Goal: Task Accomplishment & Management: Complete application form

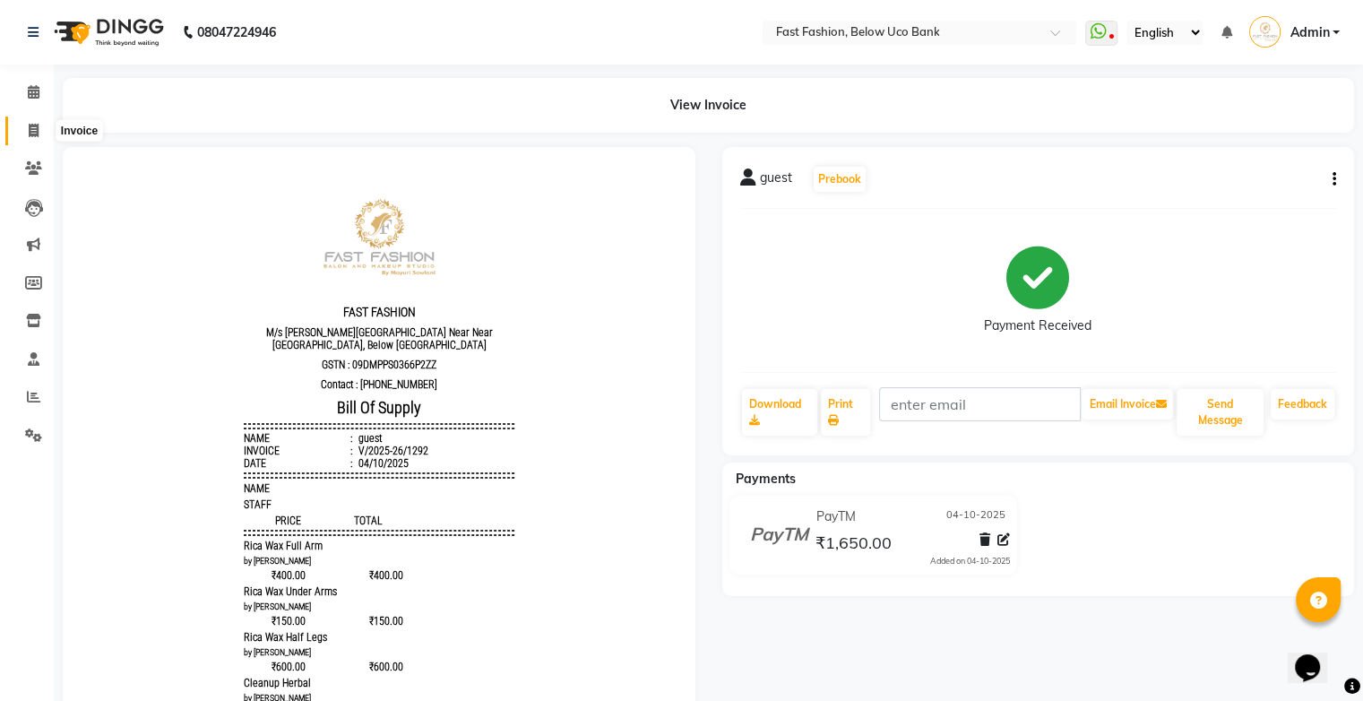
click at [30, 126] on icon at bounding box center [34, 130] width 10 height 13
select select "service"
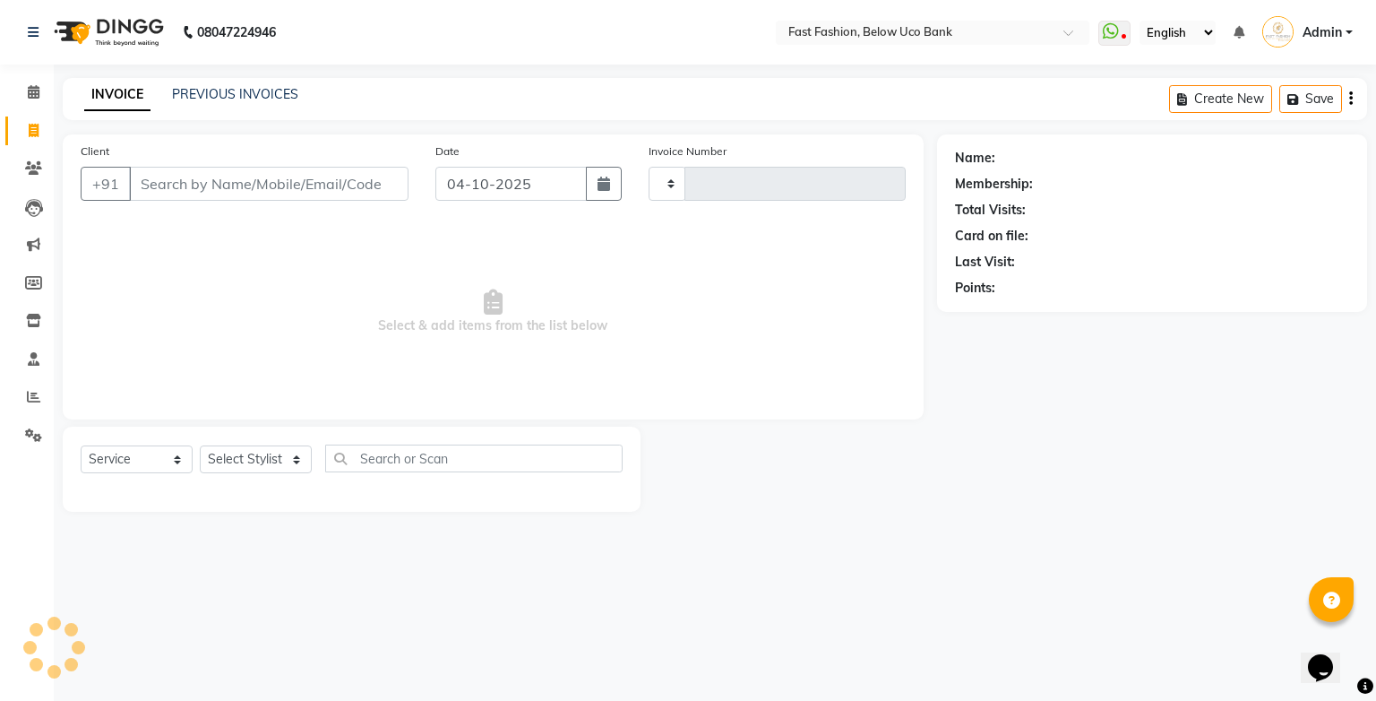
type input "1293"
select select "4228"
click at [220, 188] on input "Client" at bounding box center [269, 184] width 280 height 34
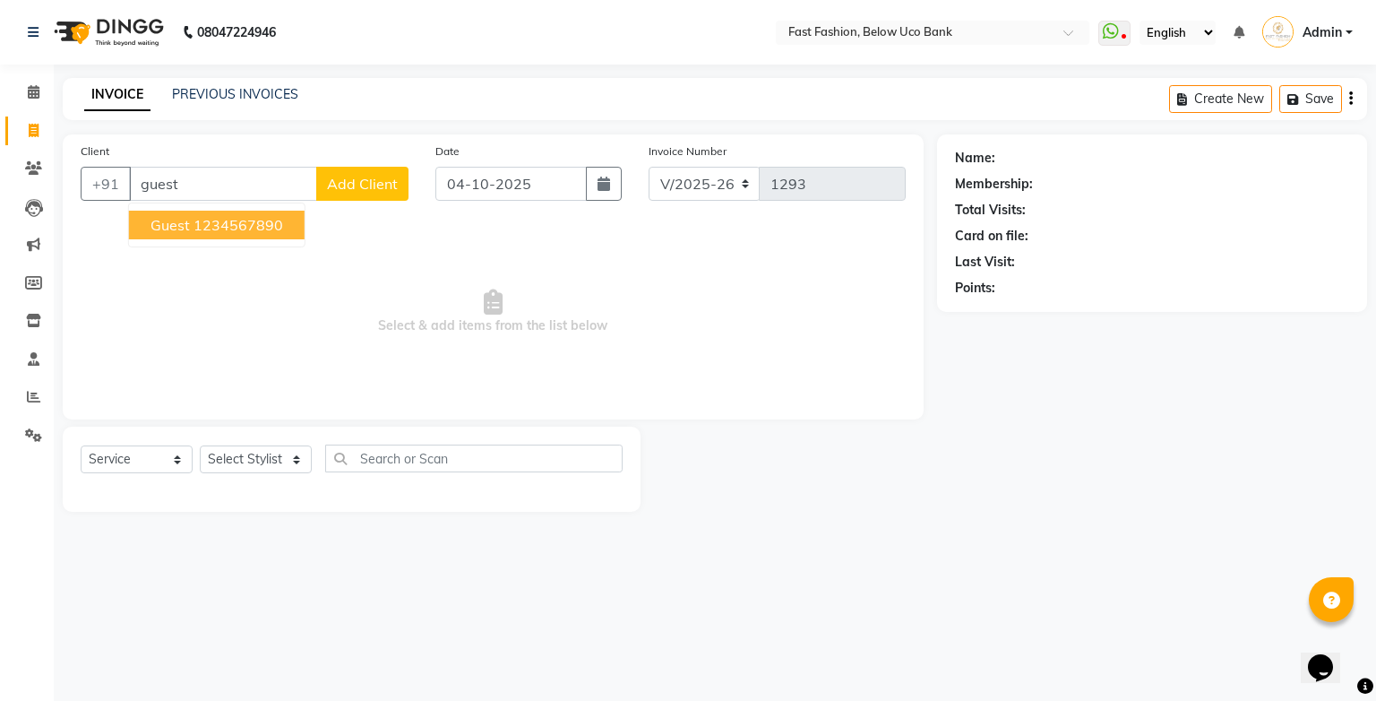
click at [204, 222] on ngb-highlight "1234567890" at bounding box center [239, 225] width 90 height 18
type input "1234567890"
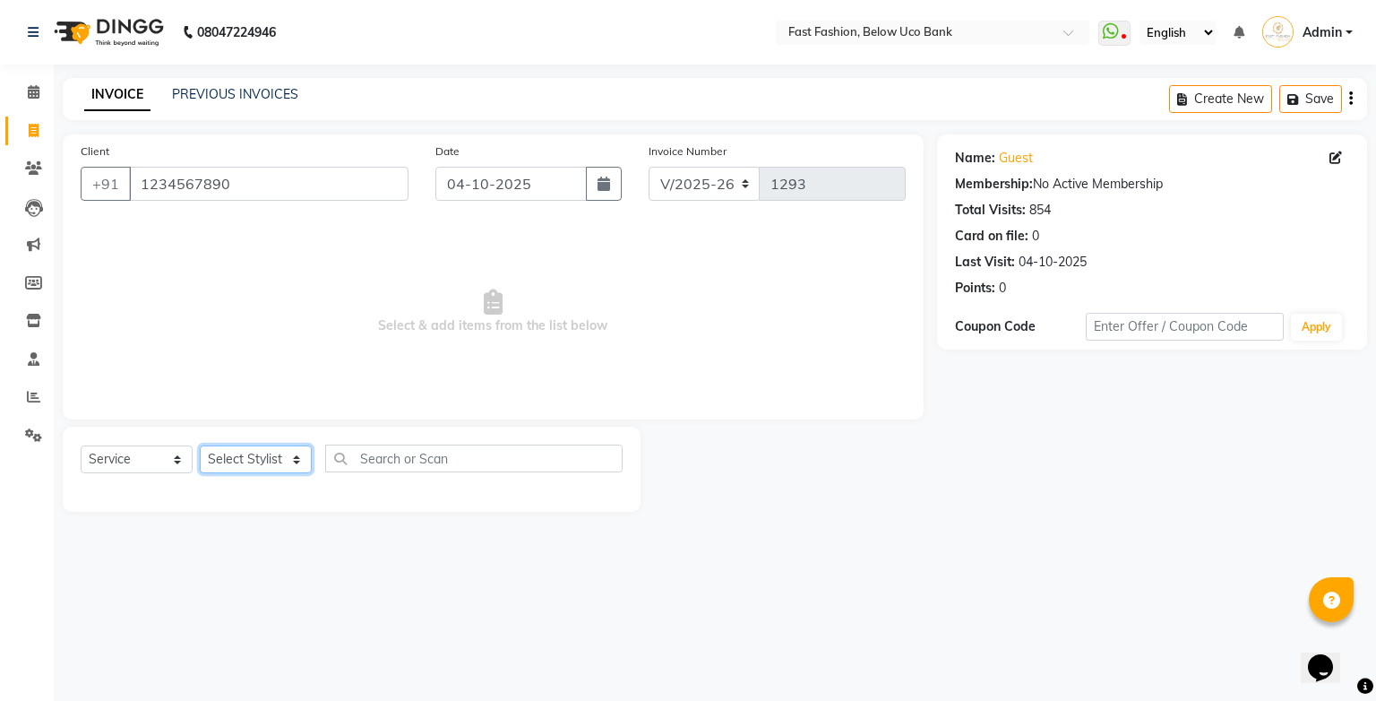
click at [282, 463] on select "Select Stylist ali anjali ashish golu mamta [PERSON_NAME] [PERSON_NAME] [PERSON…" at bounding box center [256, 459] width 112 height 28
select select "22411"
click at [200, 446] on select "Select Stylist ali anjali ashish golu mamta [PERSON_NAME] [PERSON_NAME] [PERSON…" at bounding box center [256, 459] width 112 height 28
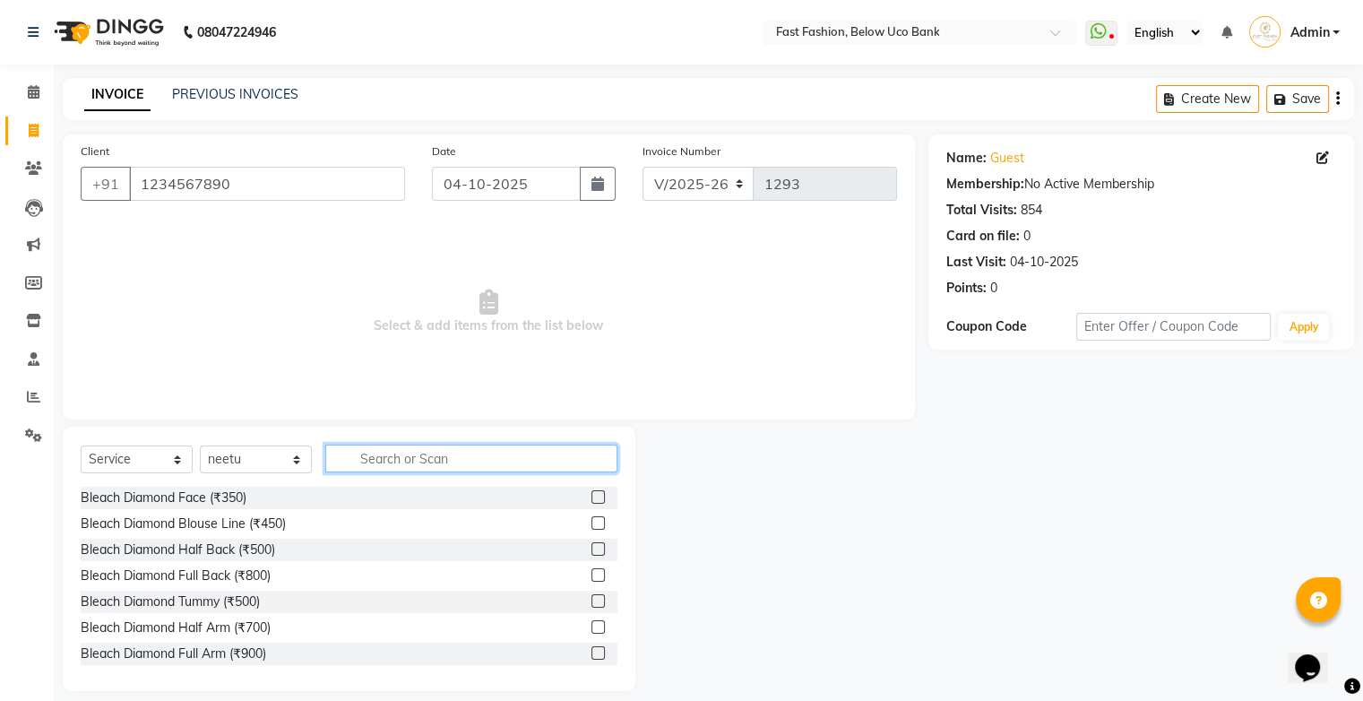
click at [431, 455] on input "text" at bounding box center [471, 458] width 292 height 28
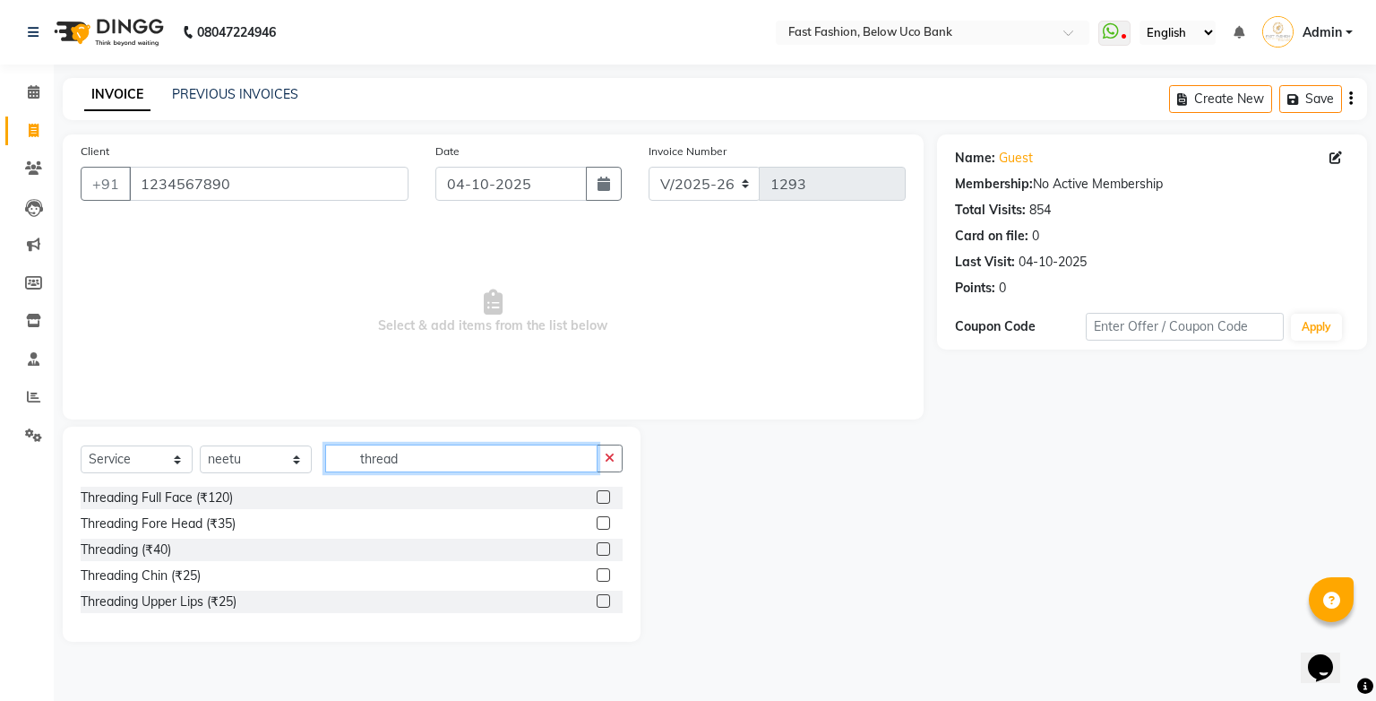
type input "thread"
click at [607, 547] on label at bounding box center [603, 548] width 13 height 13
click at [607, 547] on input "checkbox" at bounding box center [603, 550] width 12 height 12
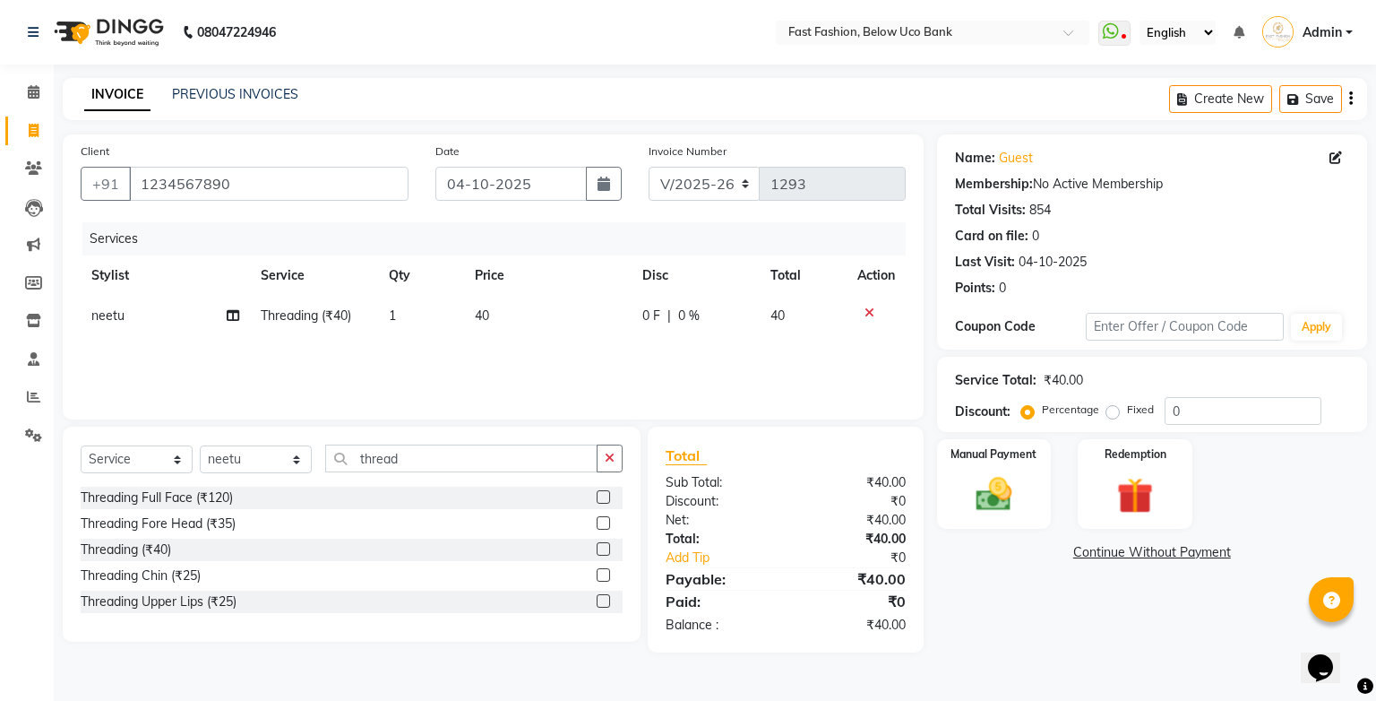
click at [607, 550] on label at bounding box center [603, 548] width 13 height 13
click at [607, 550] on input "checkbox" at bounding box center [603, 550] width 12 height 12
checkbox input "false"
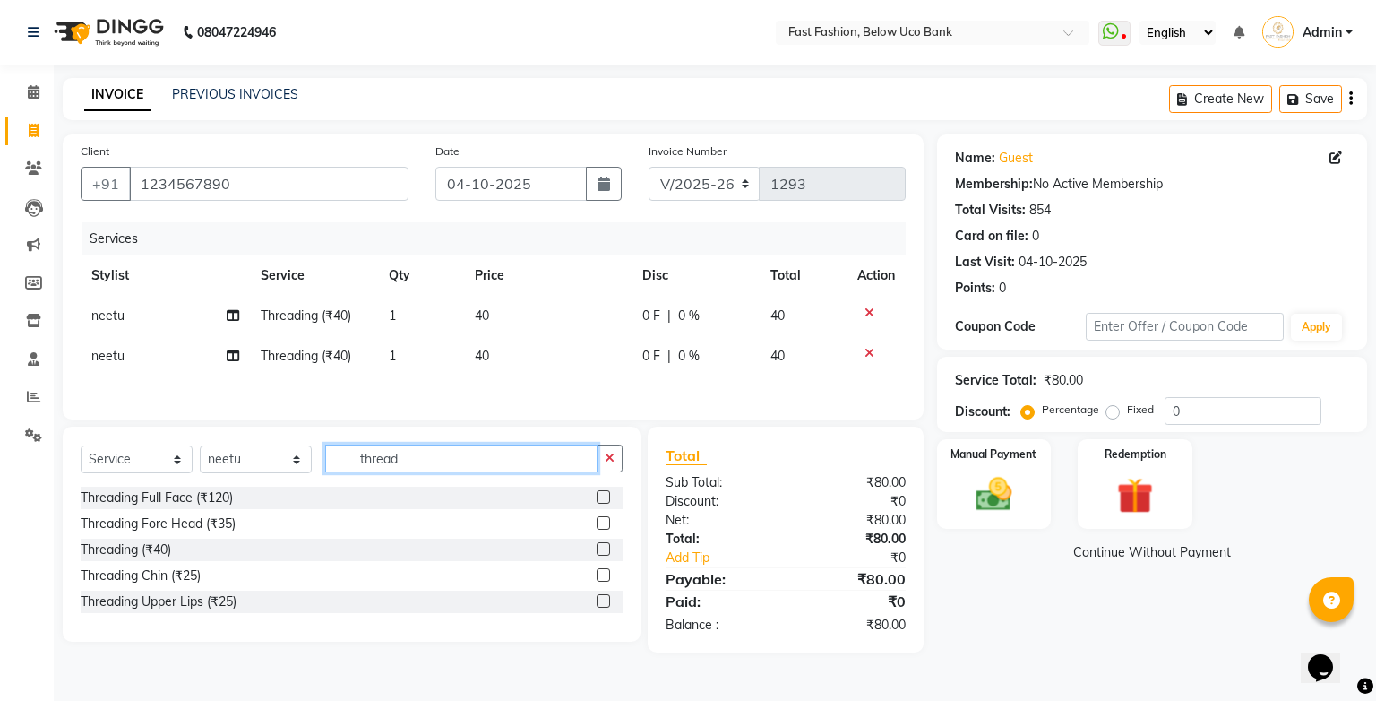
click at [473, 472] on input "thread" at bounding box center [461, 458] width 272 height 28
type input "t"
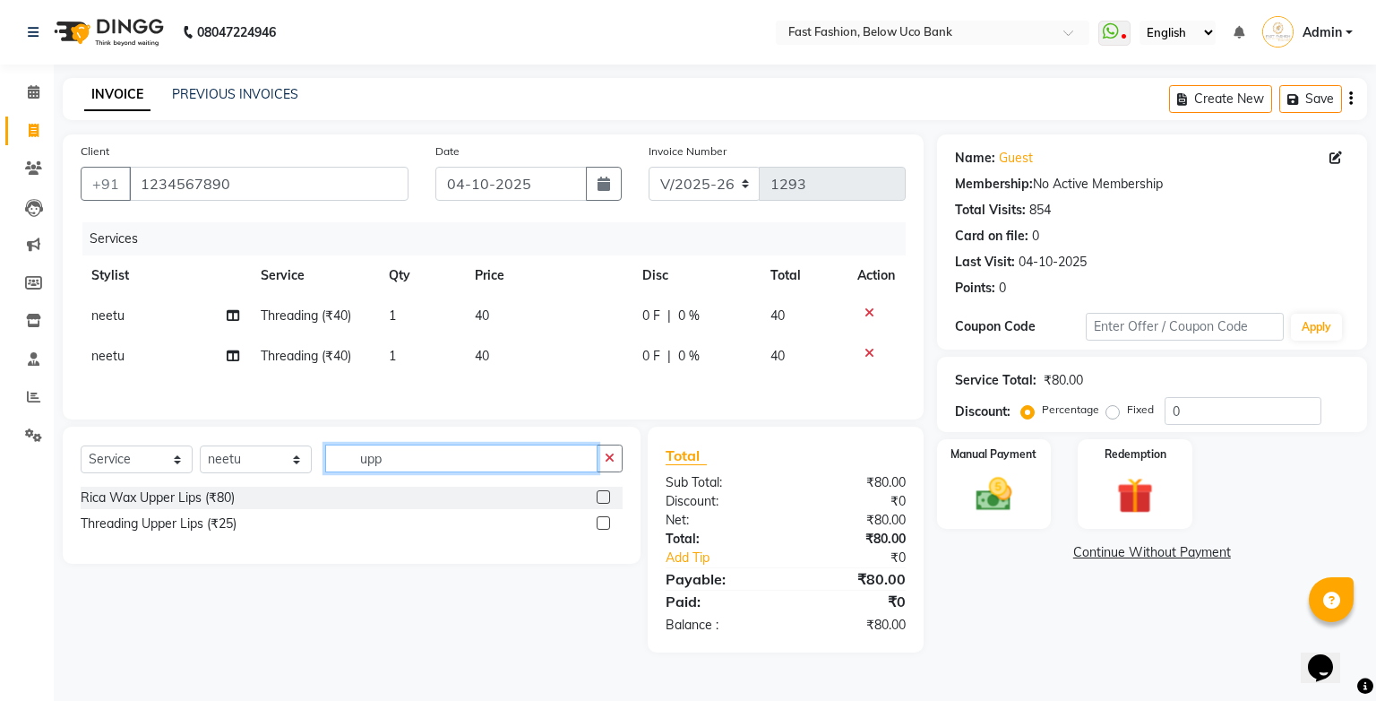
type input "upp"
click at [609, 521] on label at bounding box center [603, 522] width 13 height 13
click at [608, 521] on input "checkbox" at bounding box center [603, 524] width 12 height 12
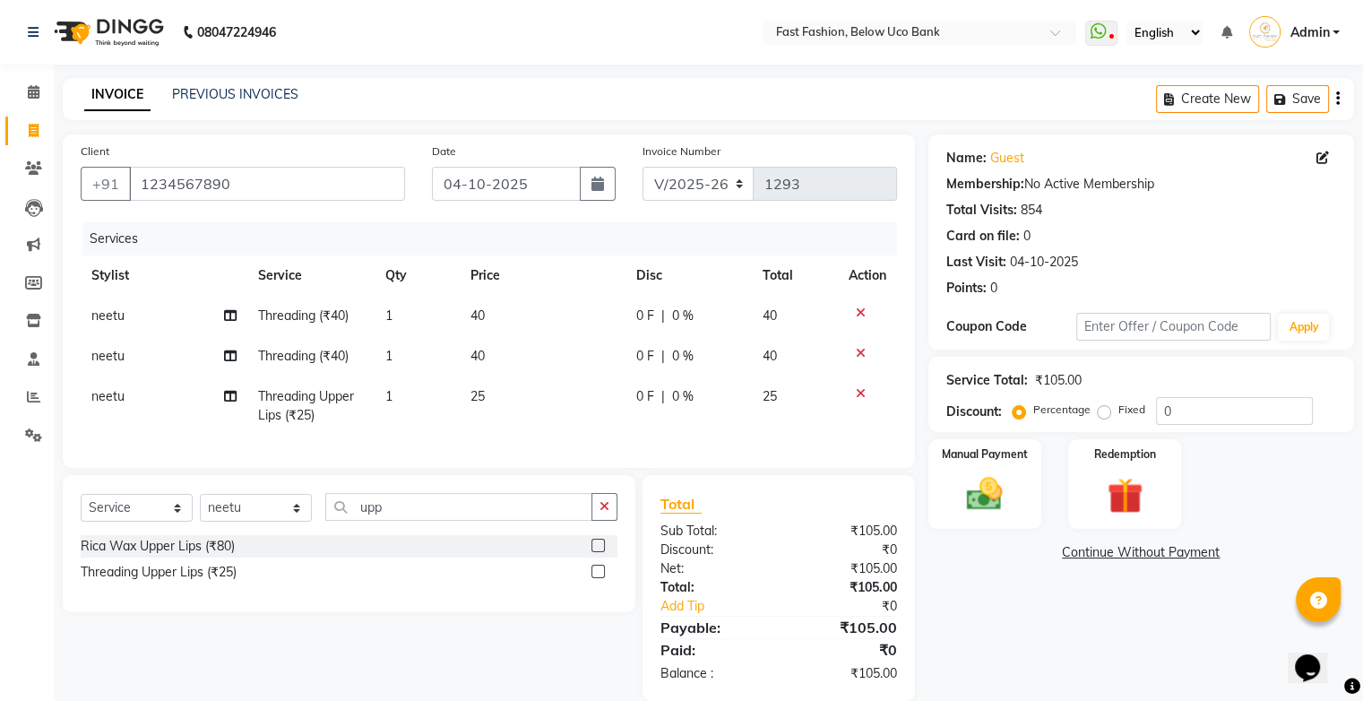
click at [592, 578] on label at bounding box center [597, 570] width 13 height 13
click at [592, 578] on input "checkbox" at bounding box center [597, 572] width 12 height 12
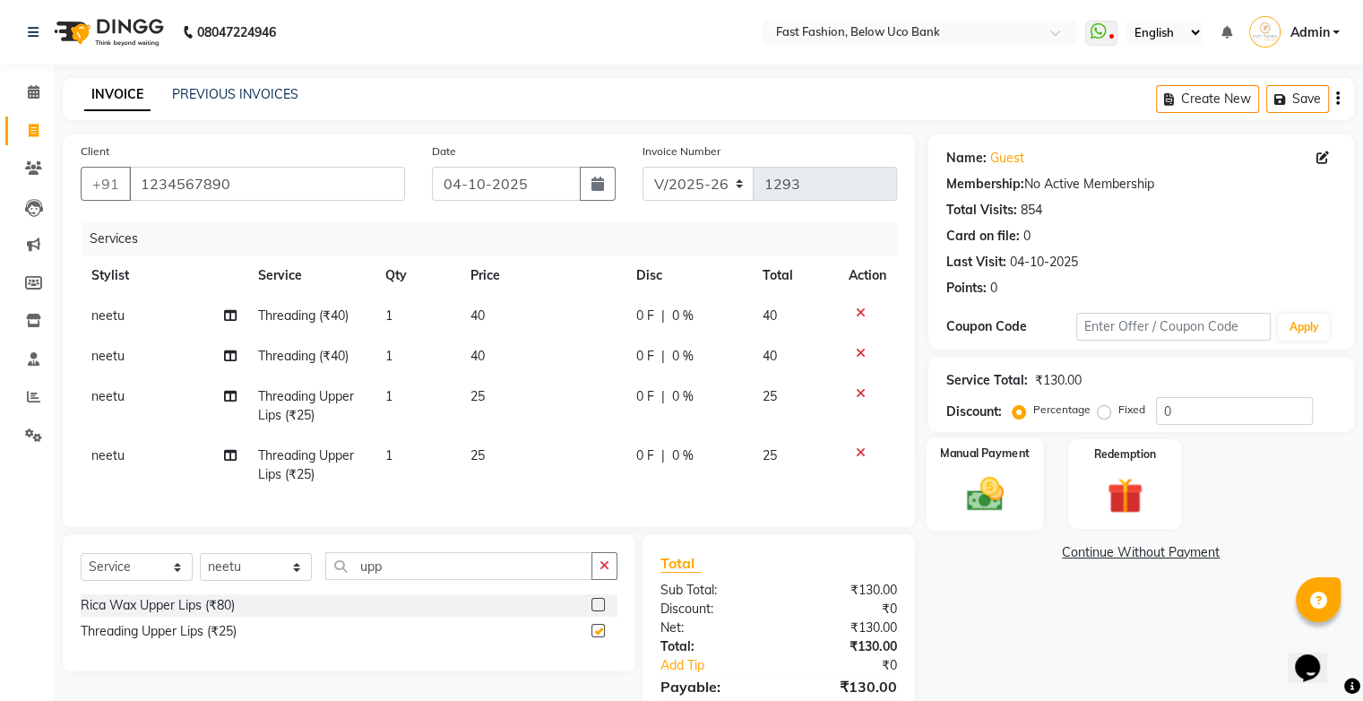
checkbox input "false"
click at [1006, 490] on img at bounding box center [984, 494] width 60 height 43
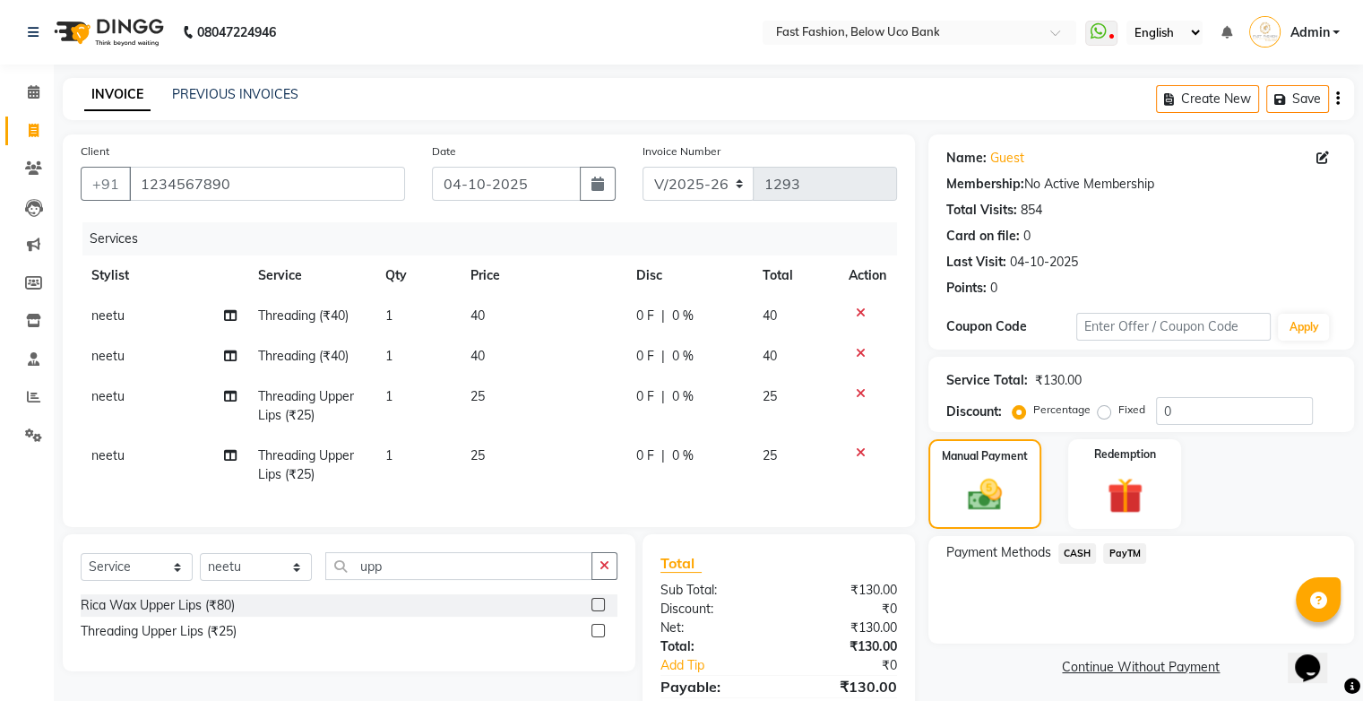
click at [1128, 551] on span "PayTM" at bounding box center [1124, 553] width 43 height 21
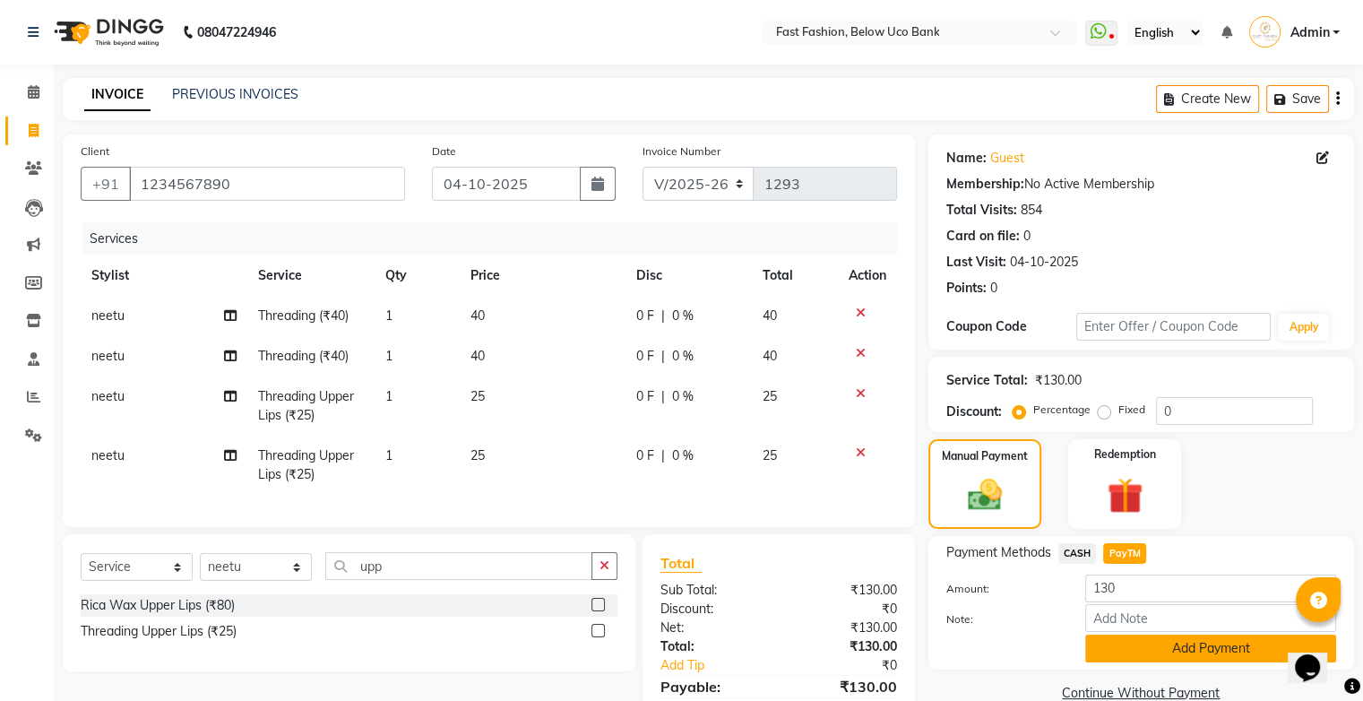
click at [1151, 650] on button "Add Payment" at bounding box center [1210, 648] width 251 height 28
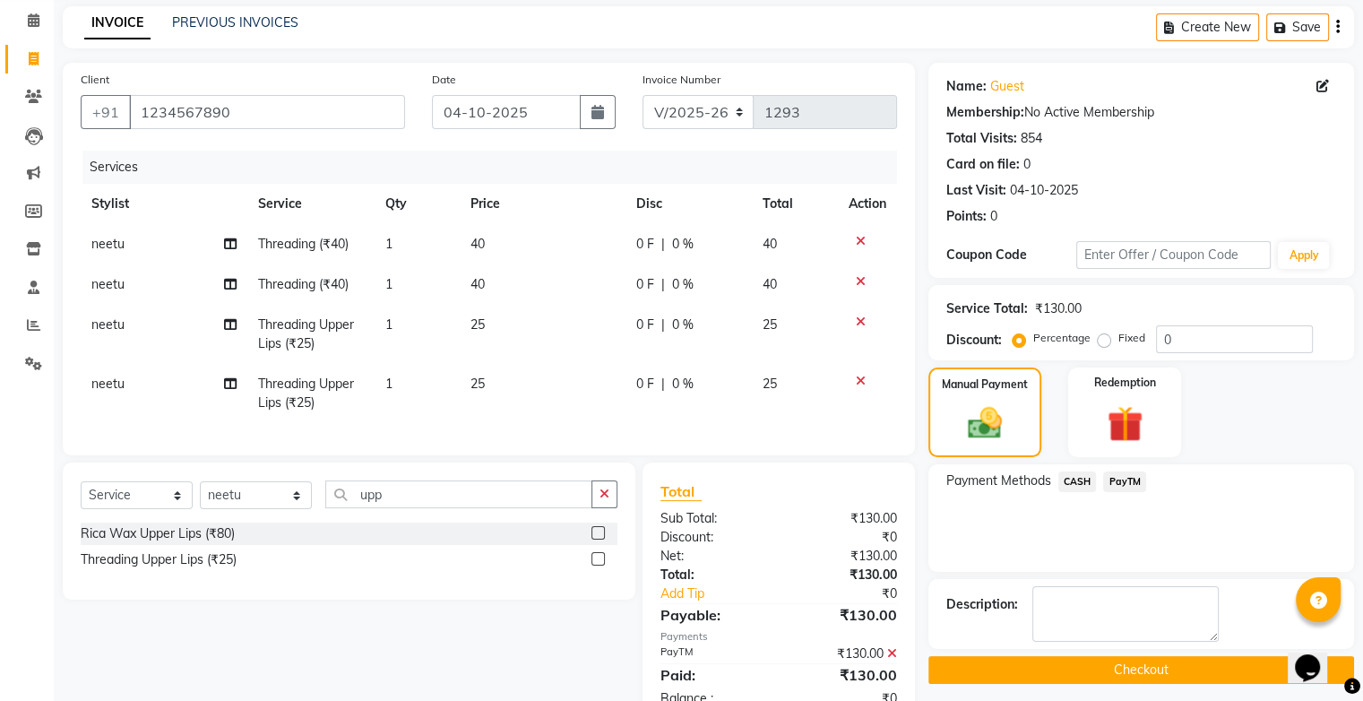
scroll to position [136, 0]
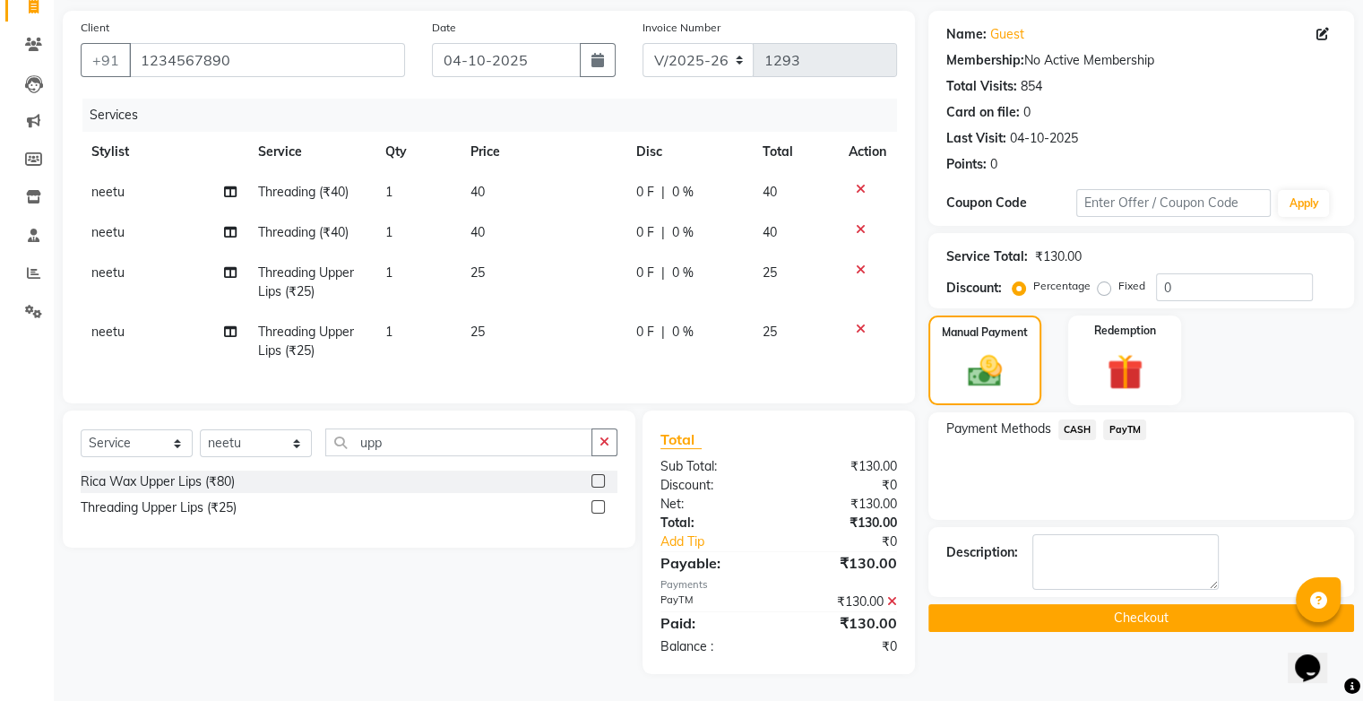
click at [1109, 604] on button "Checkout" at bounding box center [1141, 618] width 426 height 28
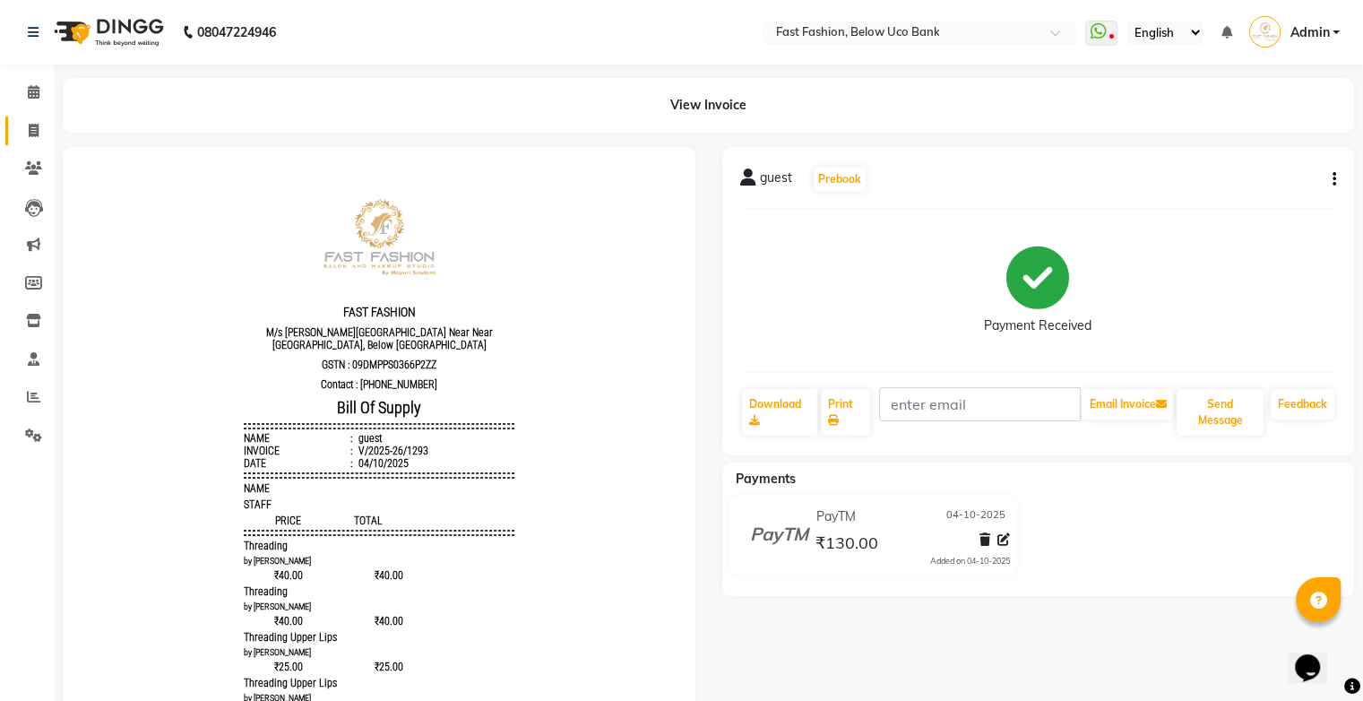
click at [33, 126] on icon at bounding box center [34, 130] width 10 height 13
select select "4228"
select select "service"
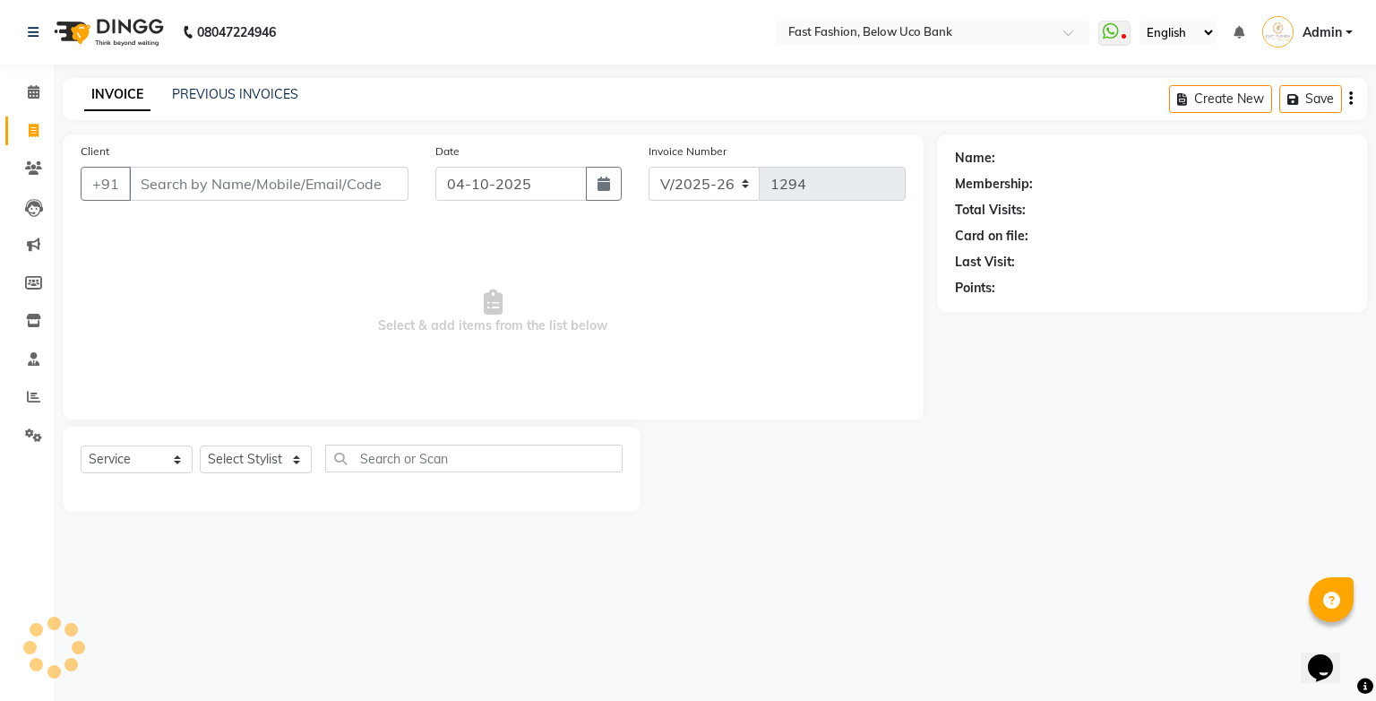
click at [228, 183] on input "Client" at bounding box center [269, 184] width 280 height 34
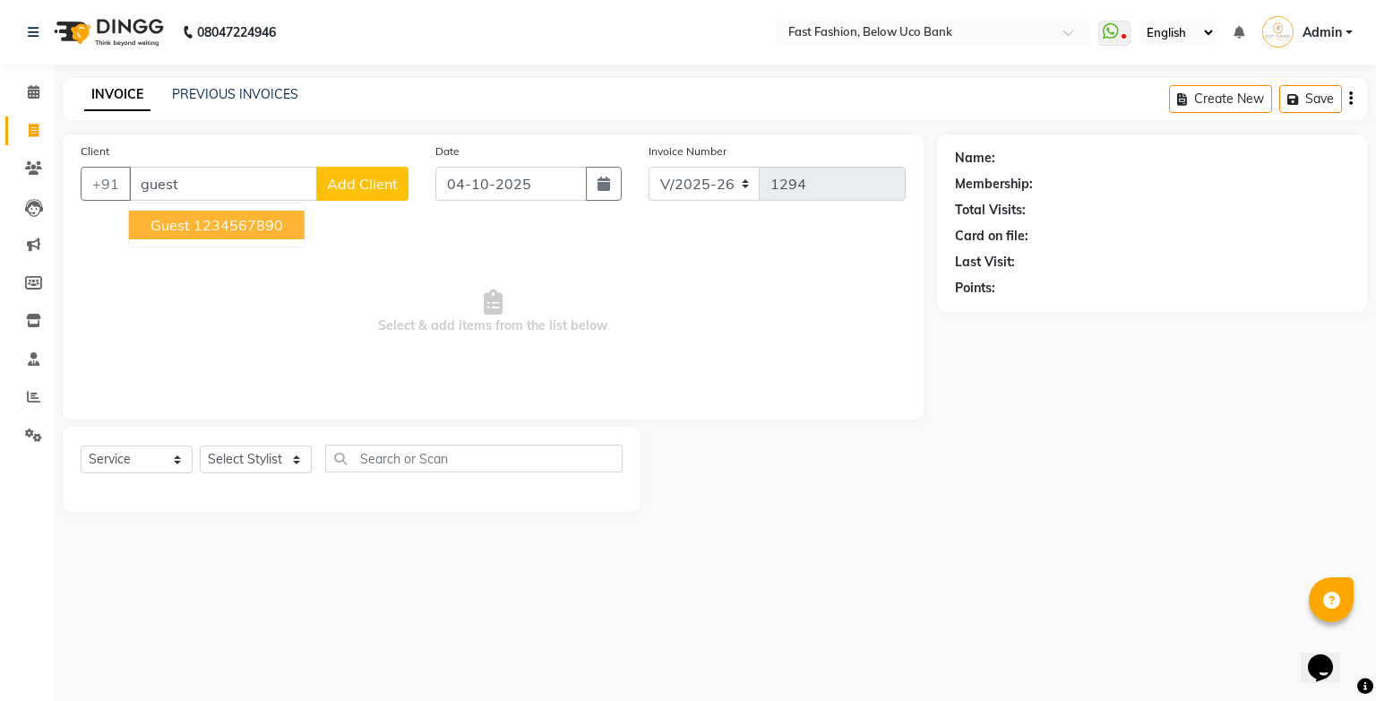
click at [218, 220] on ngb-highlight "1234567890" at bounding box center [239, 225] width 90 height 18
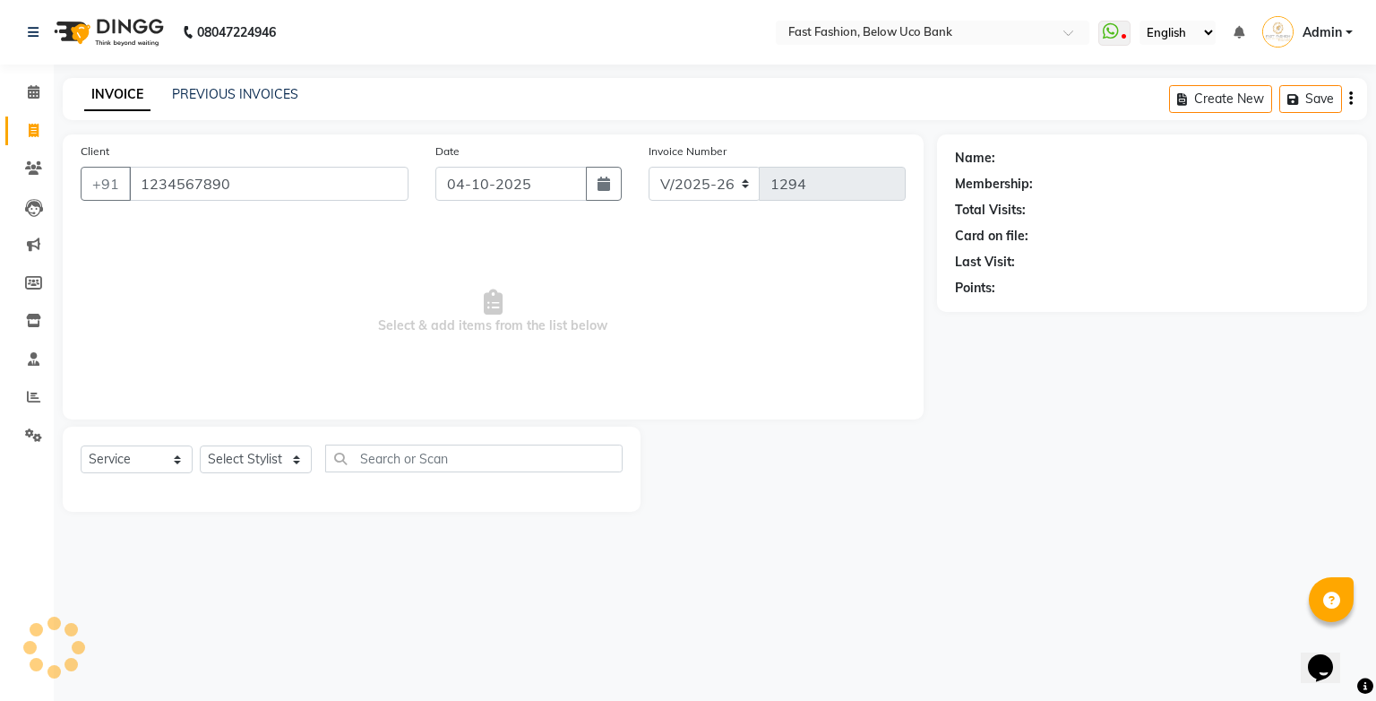
type input "1234567890"
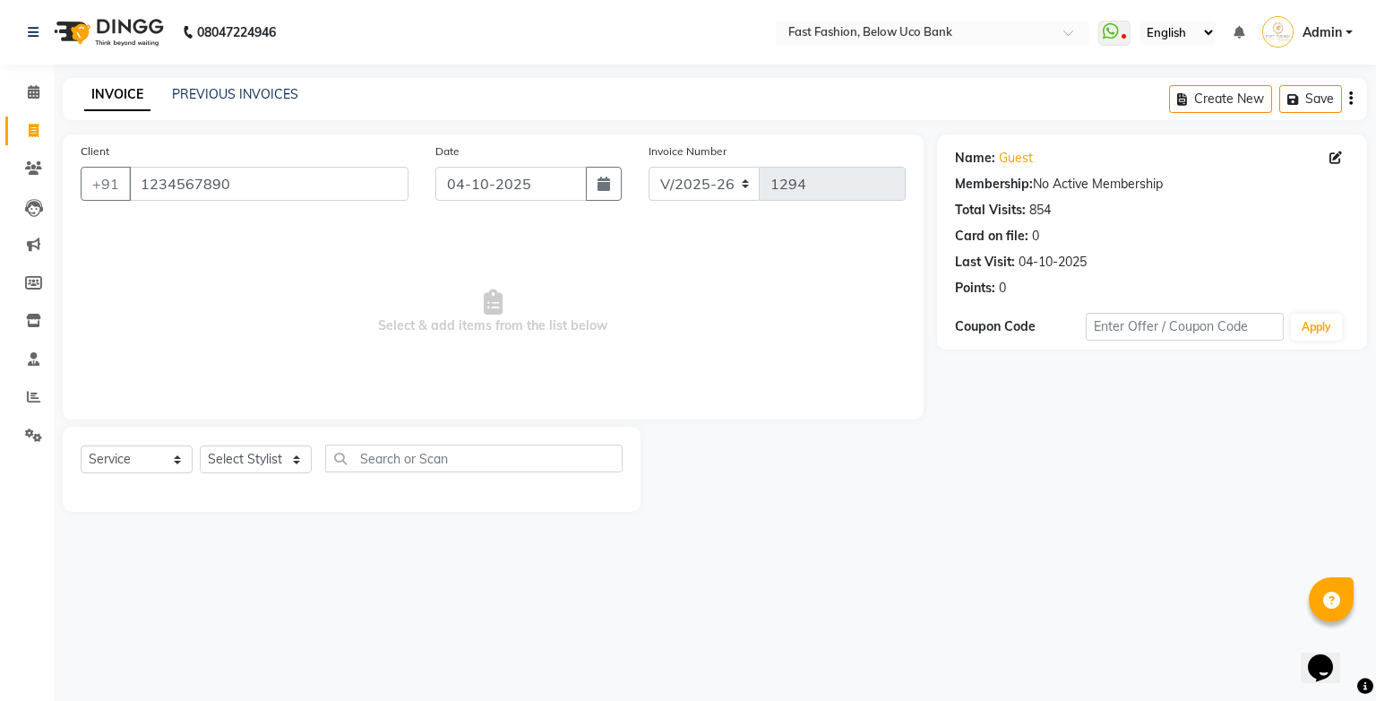
click at [294, 481] on div "Select Service Product Membership Package Voucher Prepaid Gift Card Select Styl…" at bounding box center [352, 465] width 542 height 42
click at [297, 467] on select "Select Stylist ali anjali ashish golu mamta [PERSON_NAME] [PERSON_NAME] [PERSON…" at bounding box center [256, 459] width 112 height 28
select select "22409"
click at [200, 446] on select "Select Stylist ali anjali ashish golu mamta [PERSON_NAME] [PERSON_NAME] [PERSON…" at bounding box center [256, 459] width 112 height 28
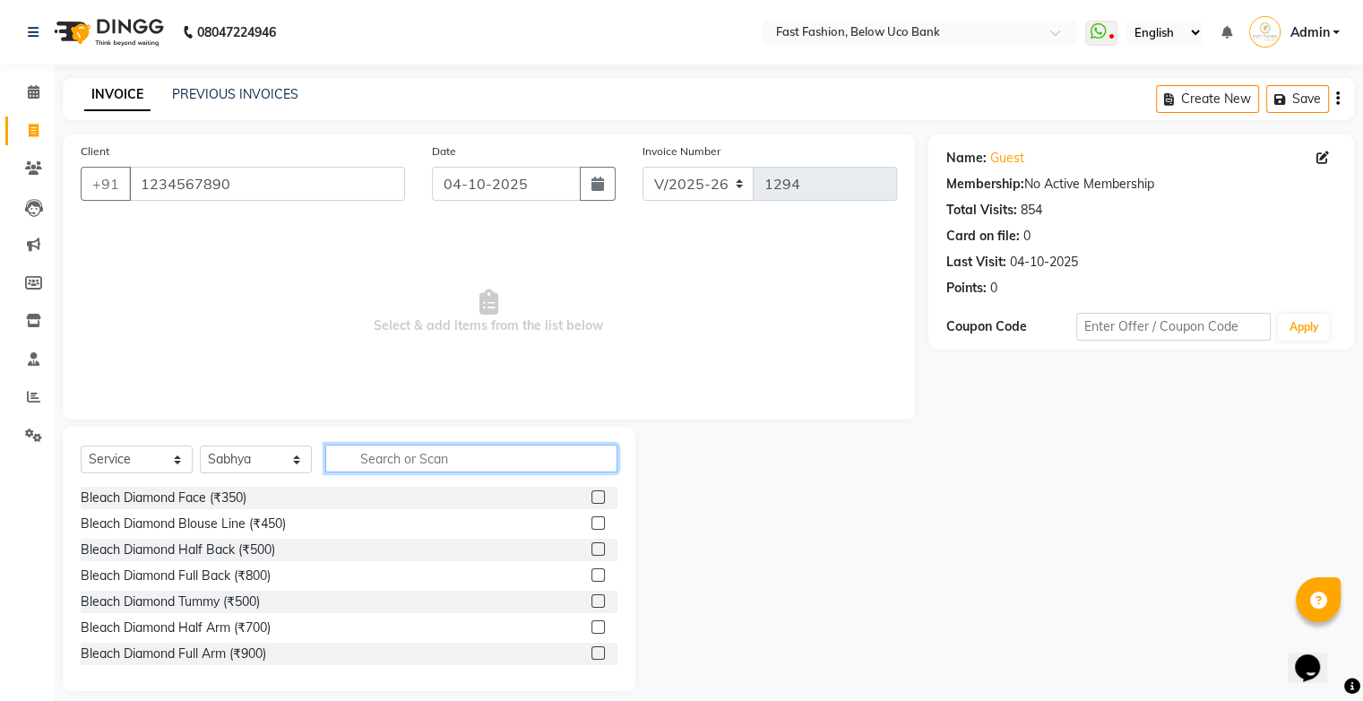
click at [391, 454] on input "text" at bounding box center [471, 458] width 292 height 28
type input "f"
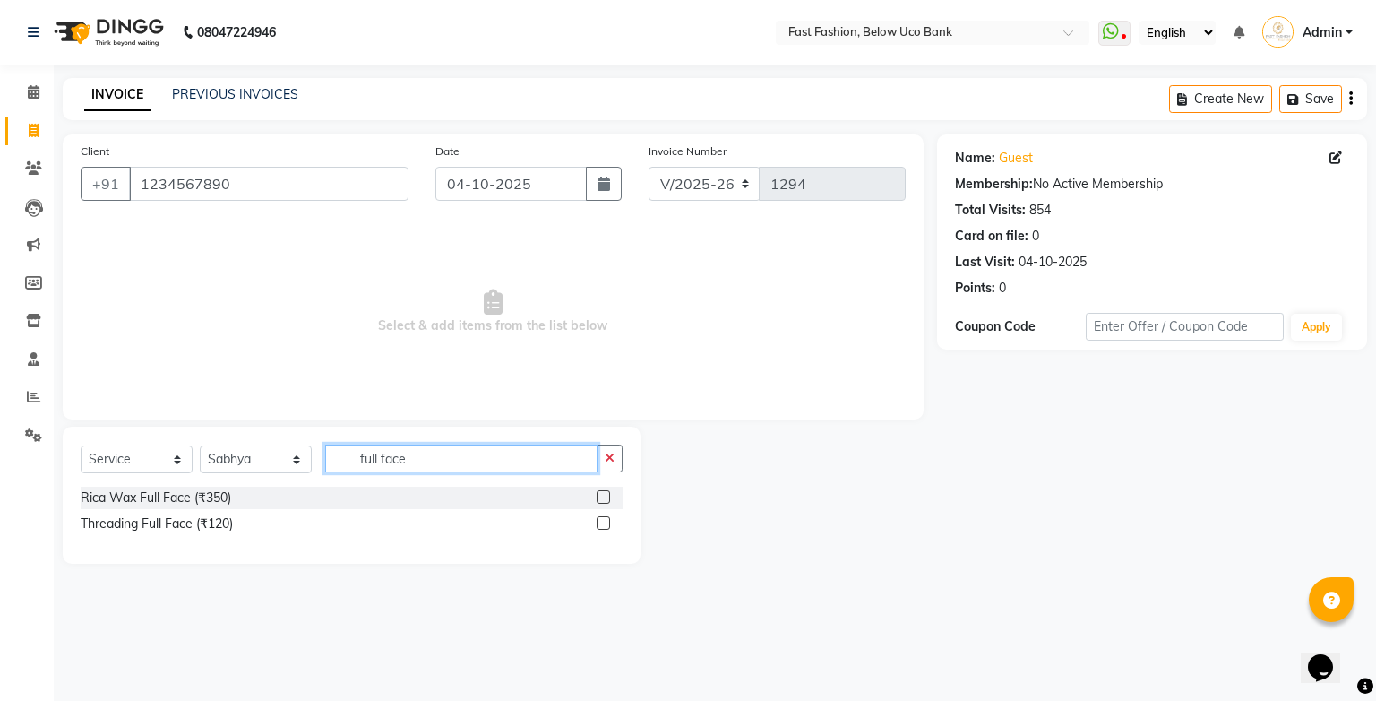
type input "full face"
click at [601, 495] on label at bounding box center [603, 496] width 13 height 13
click at [601, 495] on input "checkbox" at bounding box center [603, 498] width 12 height 12
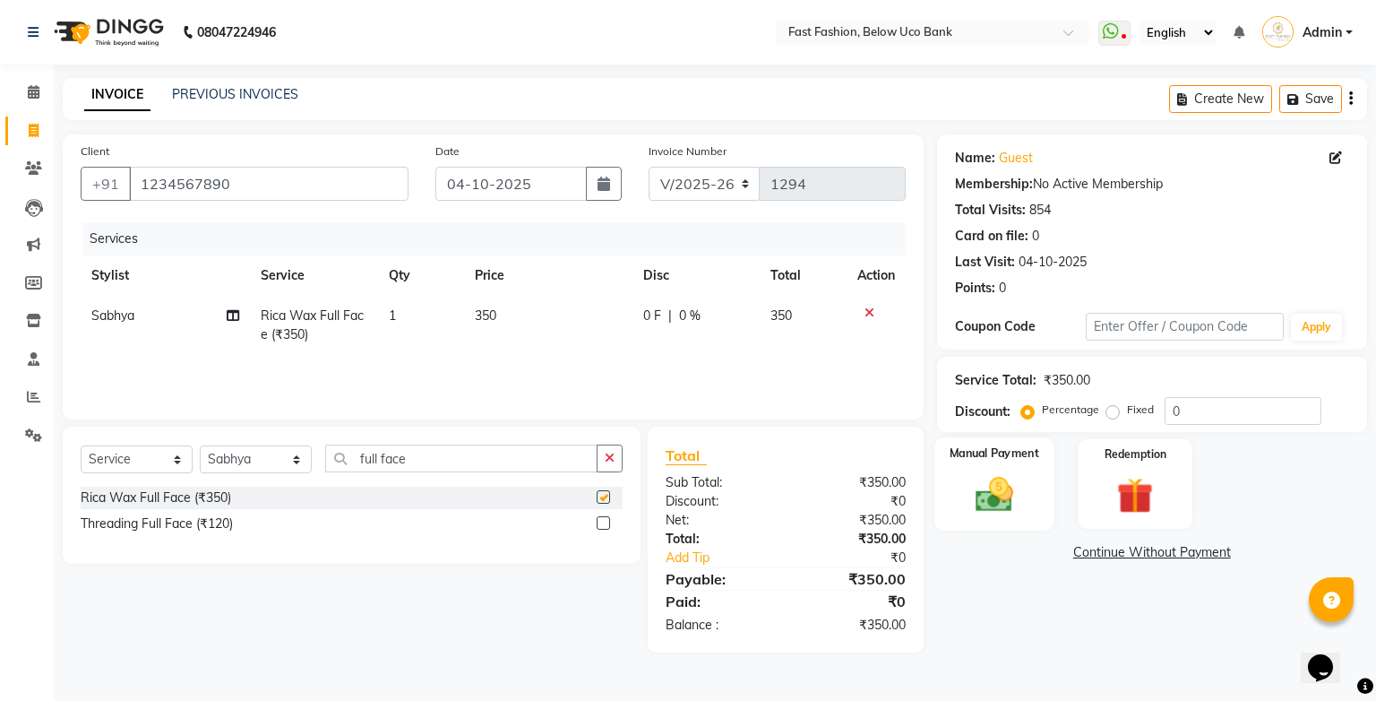
checkbox input "false"
click at [981, 464] on div "Manual Payment" at bounding box center [993, 483] width 119 height 93
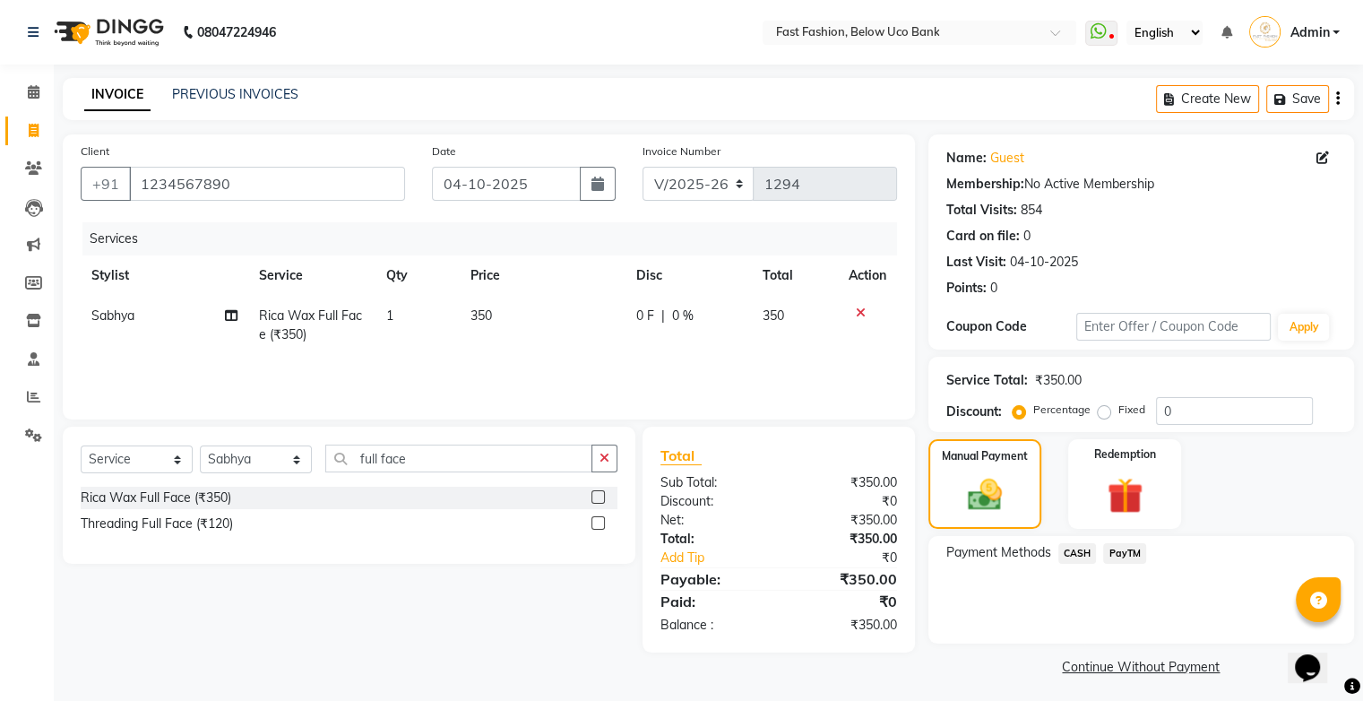
click at [1075, 554] on span "CASH" at bounding box center [1077, 553] width 39 height 21
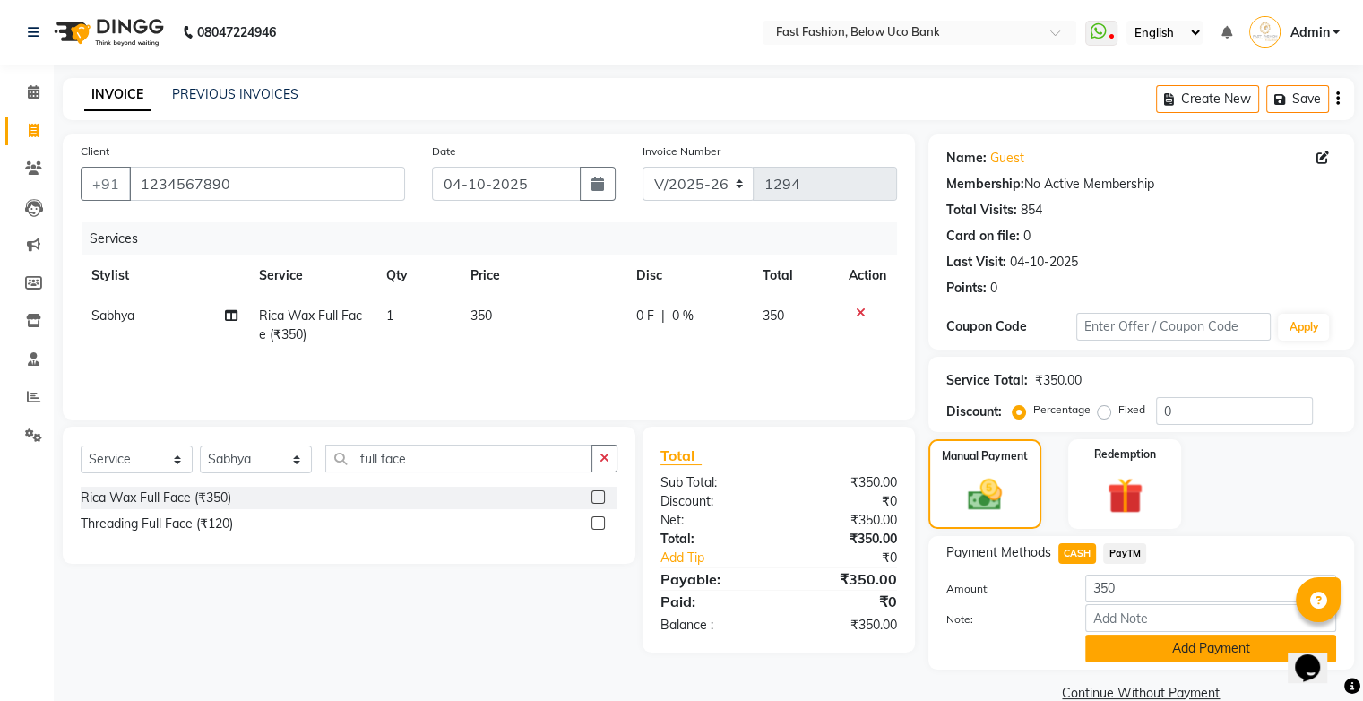
drag, startPoint x: 1125, startPoint y: 633, endPoint x: 1128, endPoint y: 642, distance: 9.4
click at [1128, 642] on div "Amount: 350 Note: Add Payment" at bounding box center [1141, 618] width 390 height 88
drag, startPoint x: 1128, startPoint y: 642, endPoint x: 1131, endPoint y: 654, distance: 12.0
click at [1131, 654] on button "Add Payment" at bounding box center [1210, 648] width 251 height 28
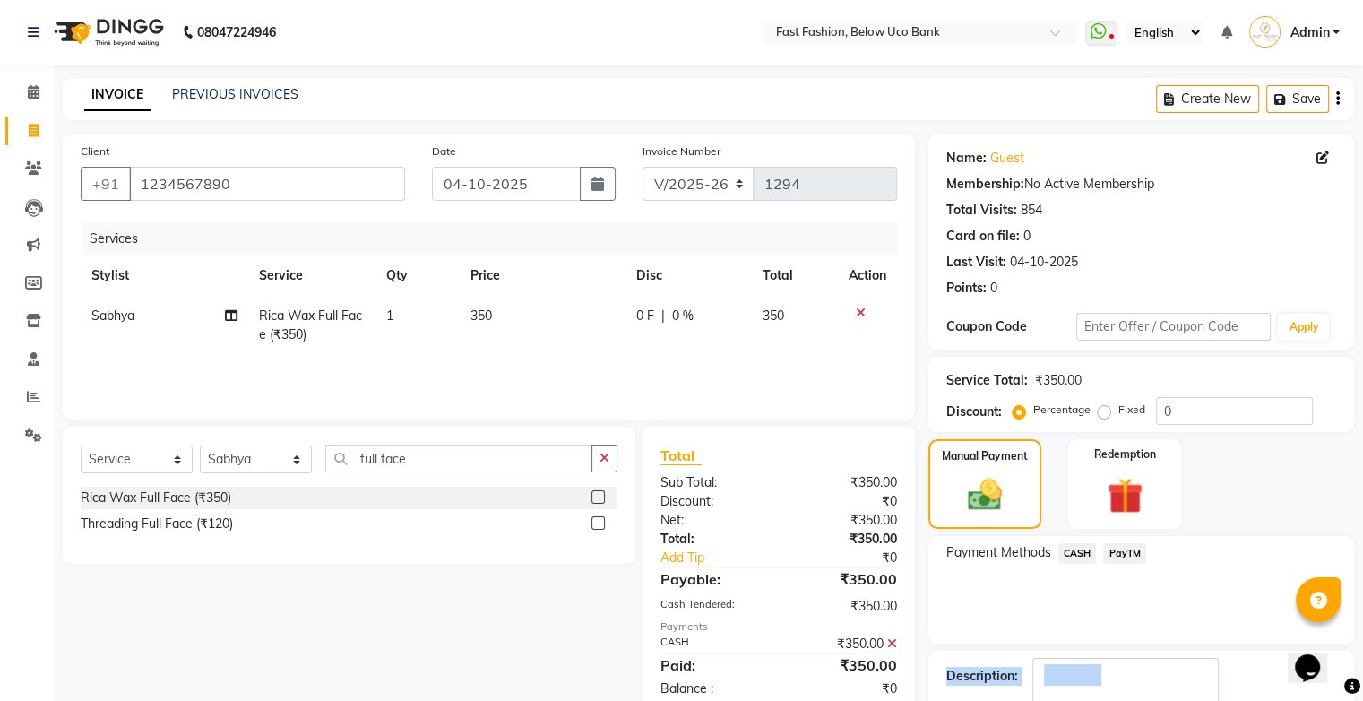
scroll to position [79, 0]
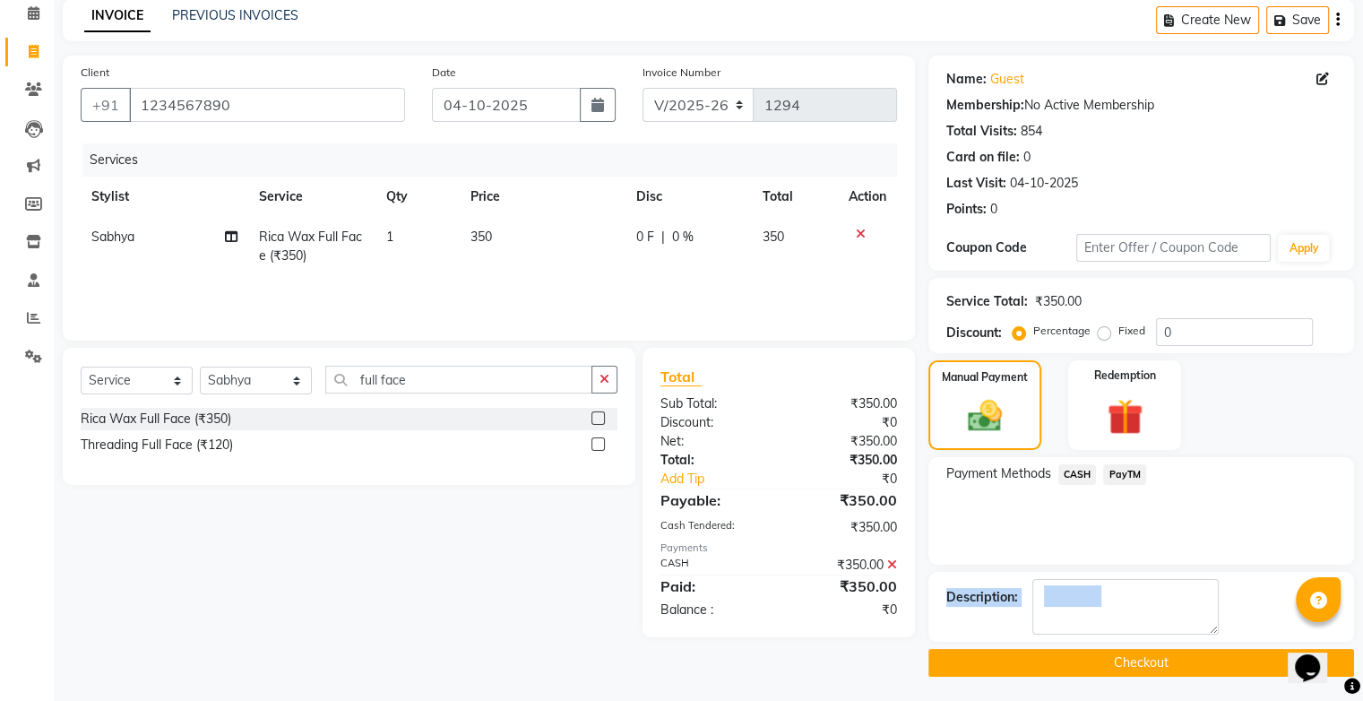
click at [1125, 655] on button "Checkout" at bounding box center [1141, 663] width 426 height 28
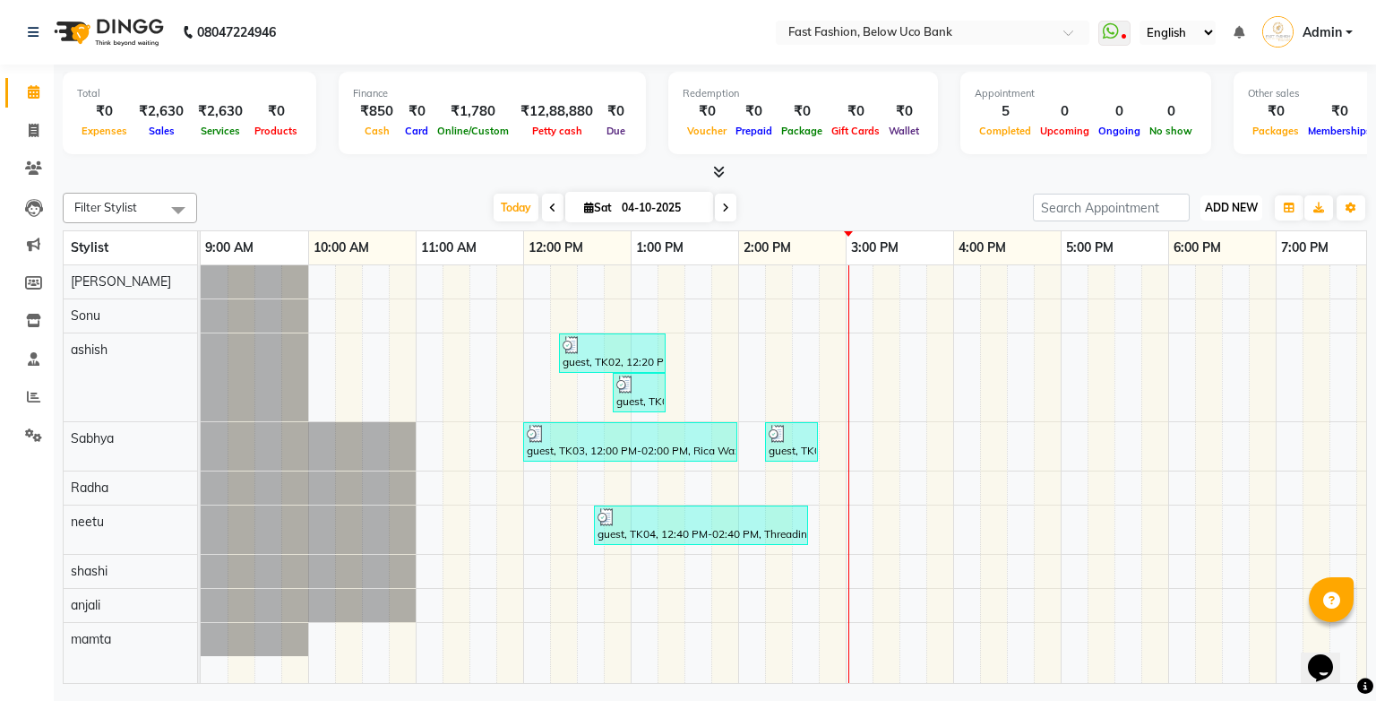
click at [1221, 207] on span "ADD NEW" at bounding box center [1231, 207] width 53 height 13
click at [1187, 262] on link "Add Invoice" at bounding box center [1191, 264] width 142 height 23
select select "service"
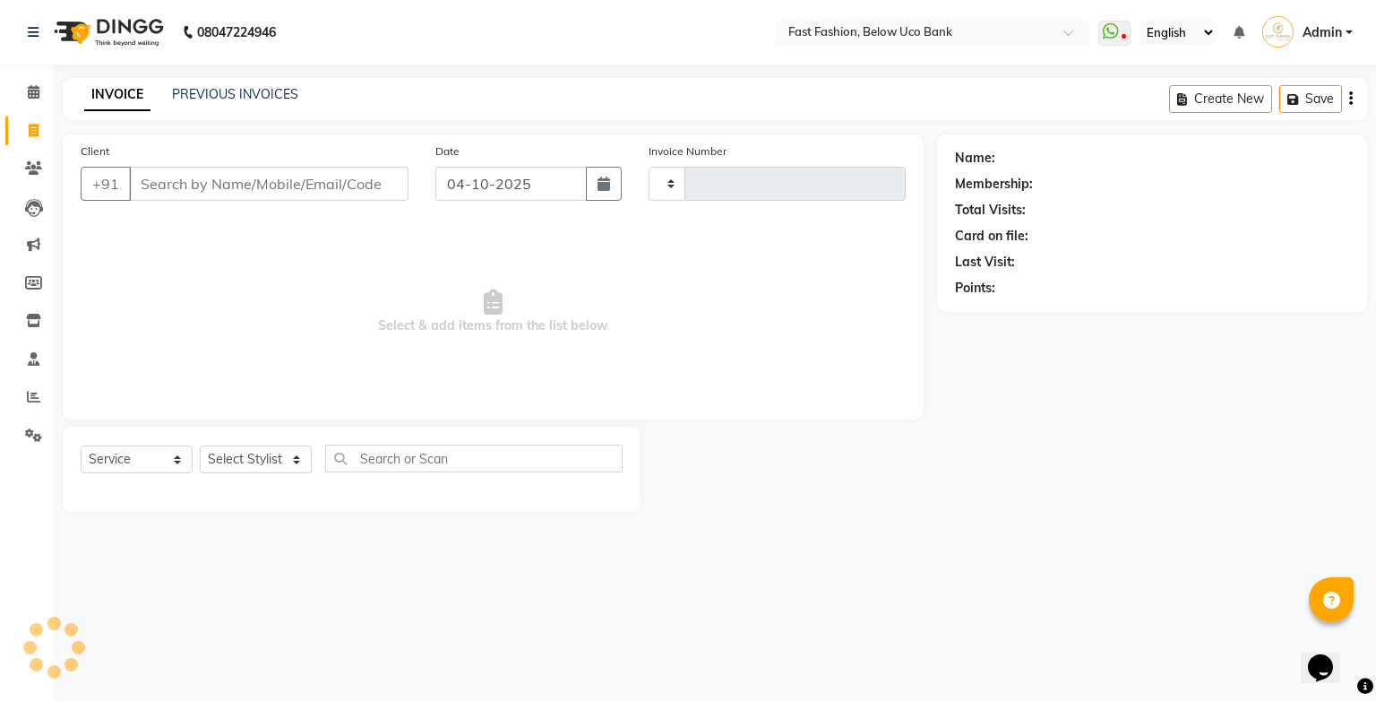
type input "1295"
select select "4228"
click at [324, 192] on input "Client" at bounding box center [269, 184] width 280 height 34
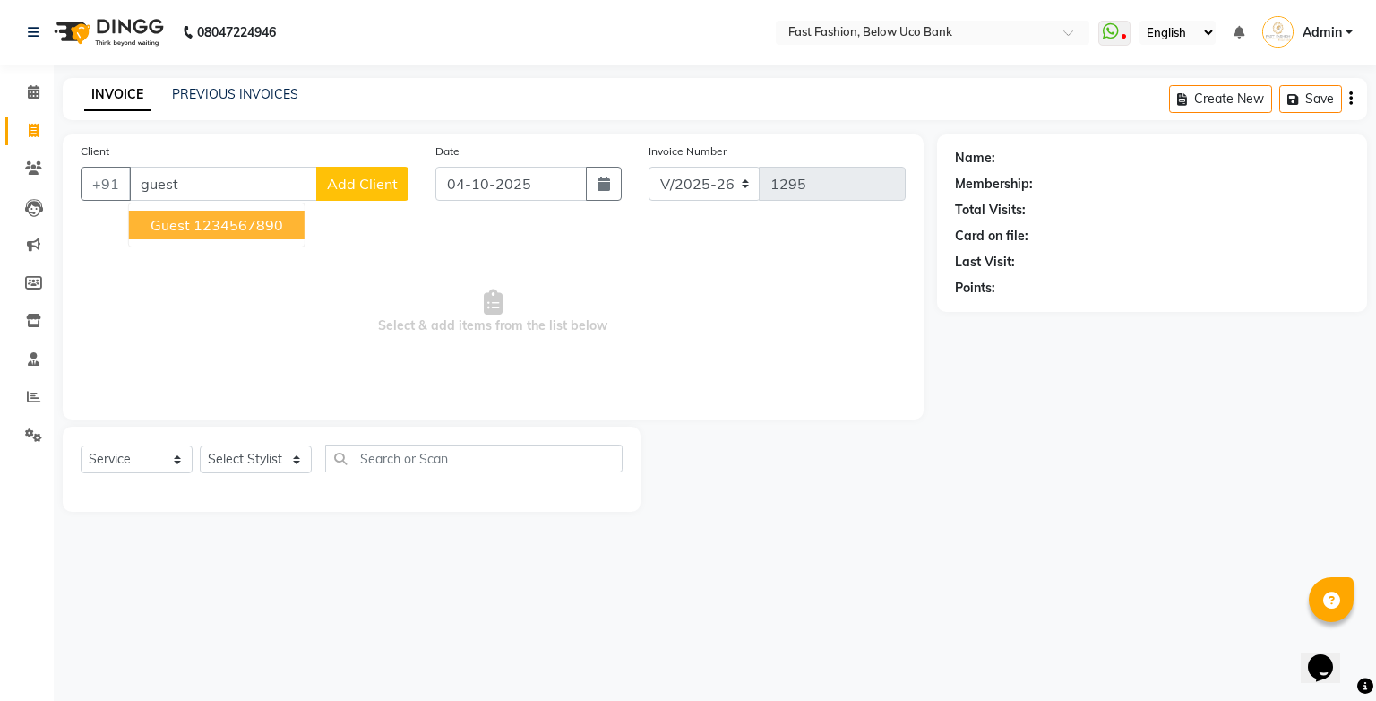
click at [258, 222] on ngb-highlight "1234567890" at bounding box center [239, 225] width 90 height 18
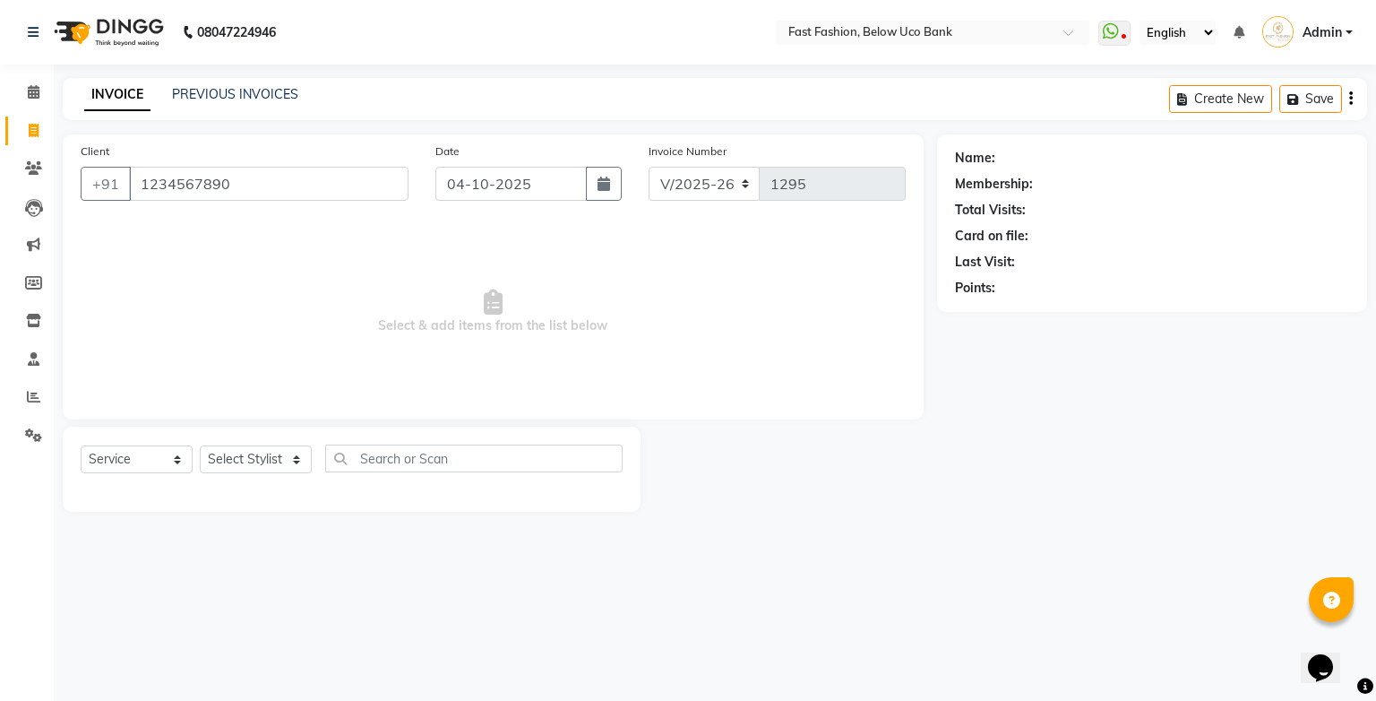
type input "1234567890"
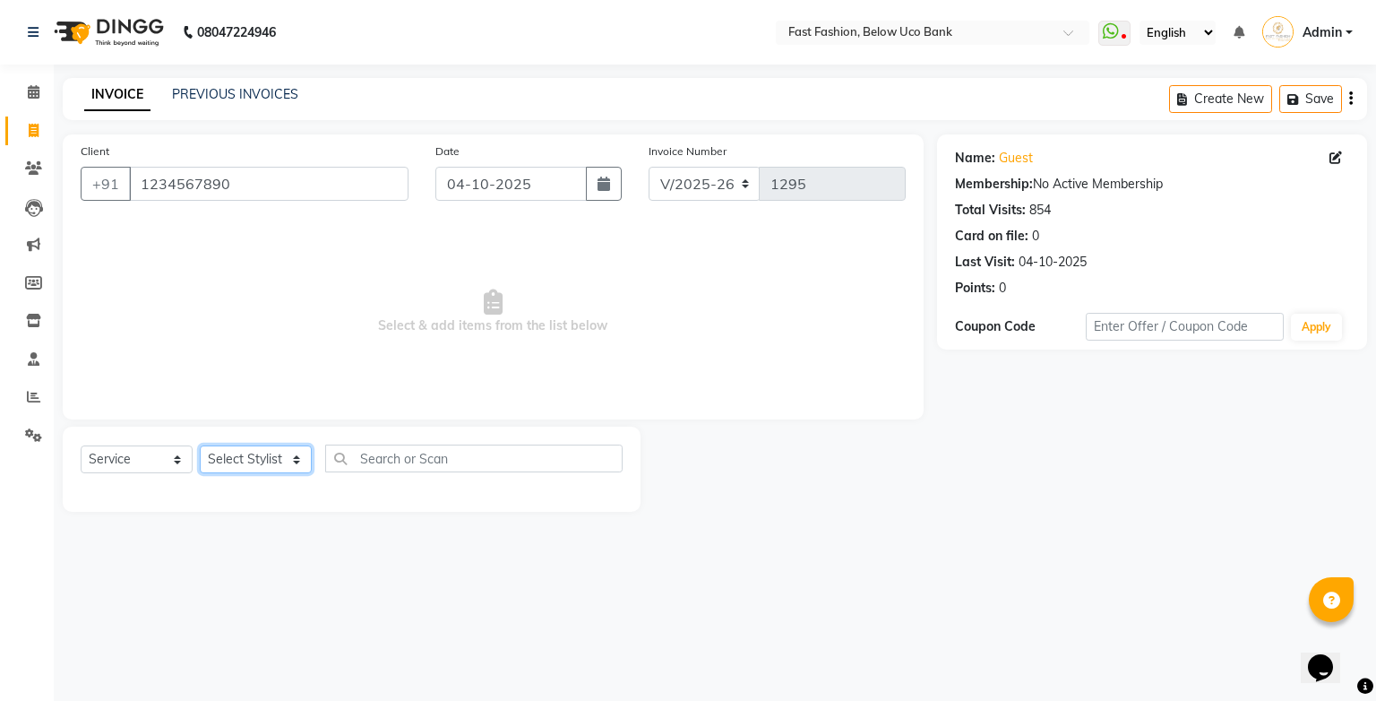
drag, startPoint x: 283, startPoint y: 457, endPoint x: 279, endPoint y: 446, distance: 11.6
click at [283, 457] on select "Select Stylist ali anjali ashish golu mamta [PERSON_NAME] [PERSON_NAME] [PERSON…" at bounding box center [256, 459] width 112 height 28
select select "22047"
click at [200, 446] on select "Select Stylist ali anjali ashish golu mamta [PERSON_NAME] [PERSON_NAME] [PERSON…" at bounding box center [256, 459] width 112 height 28
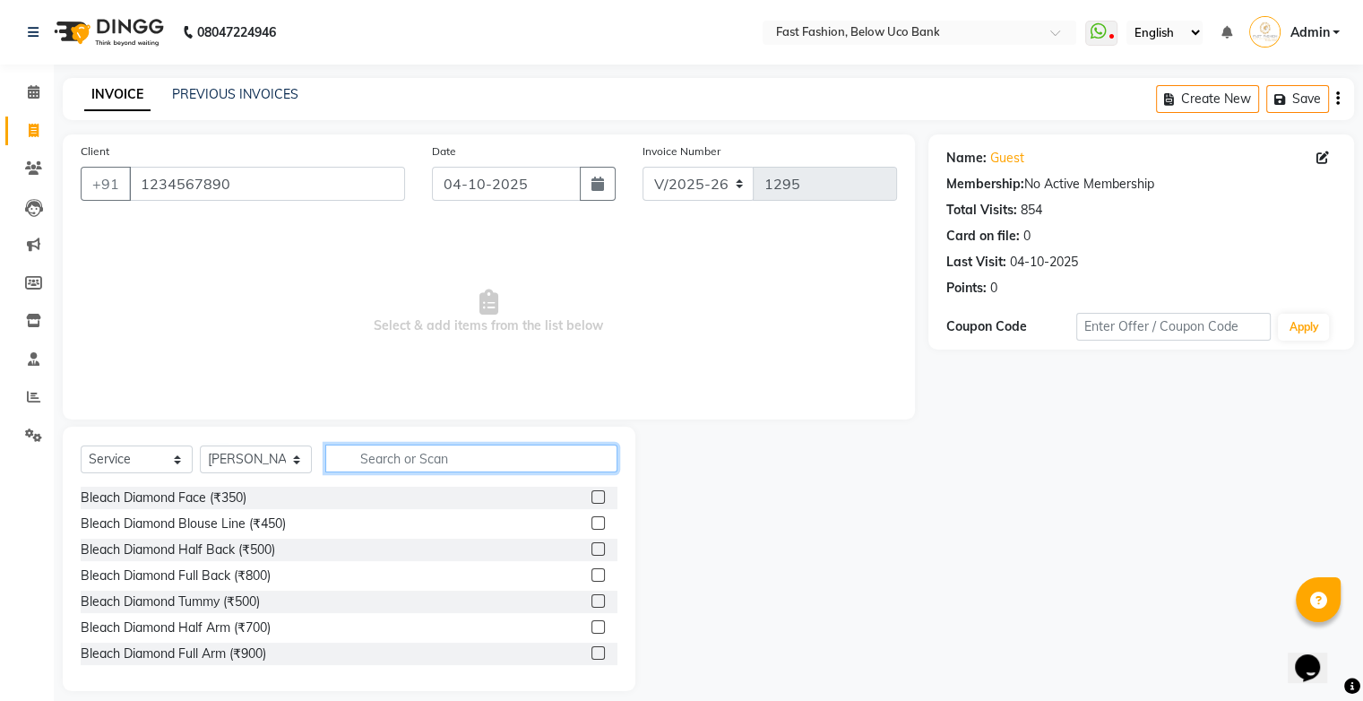
click at [400, 468] on input "text" at bounding box center [471, 458] width 292 height 28
type input "hair"
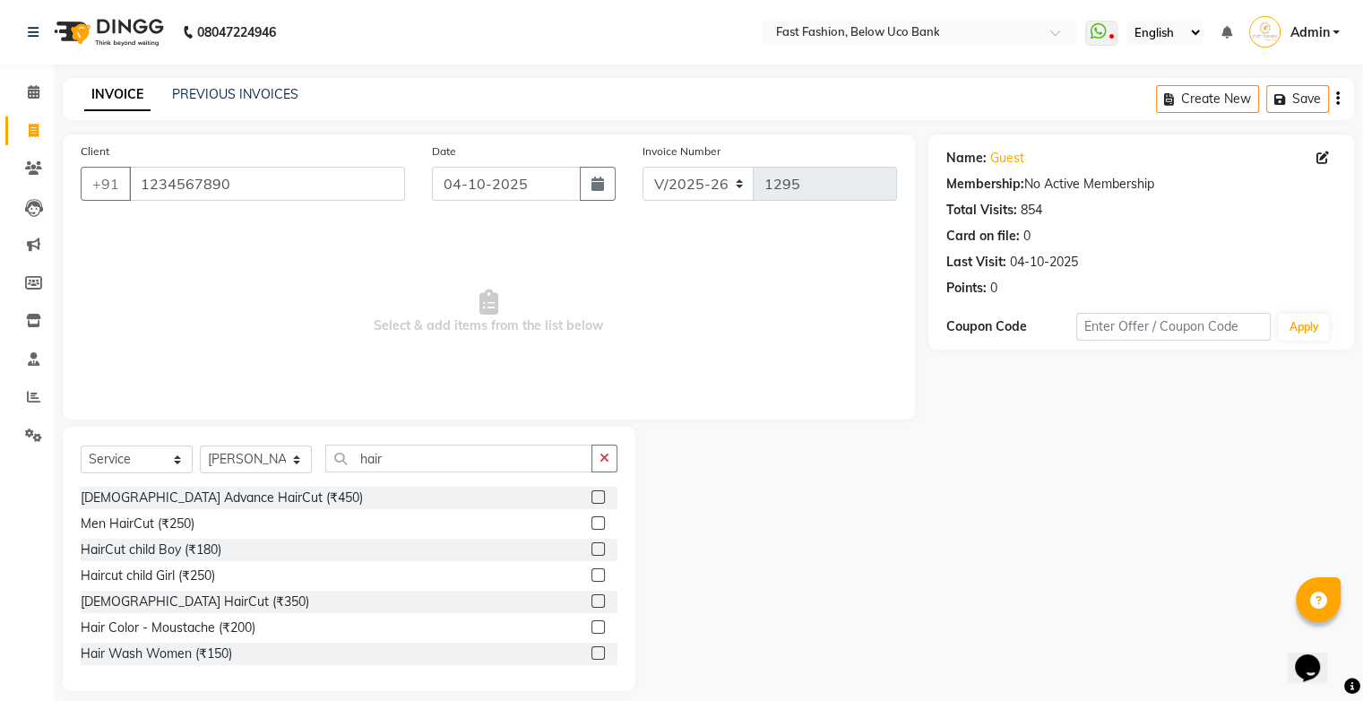
click at [591, 604] on label at bounding box center [597, 600] width 13 height 13
click at [591, 604] on input "checkbox" at bounding box center [597, 602] width 12 height 12
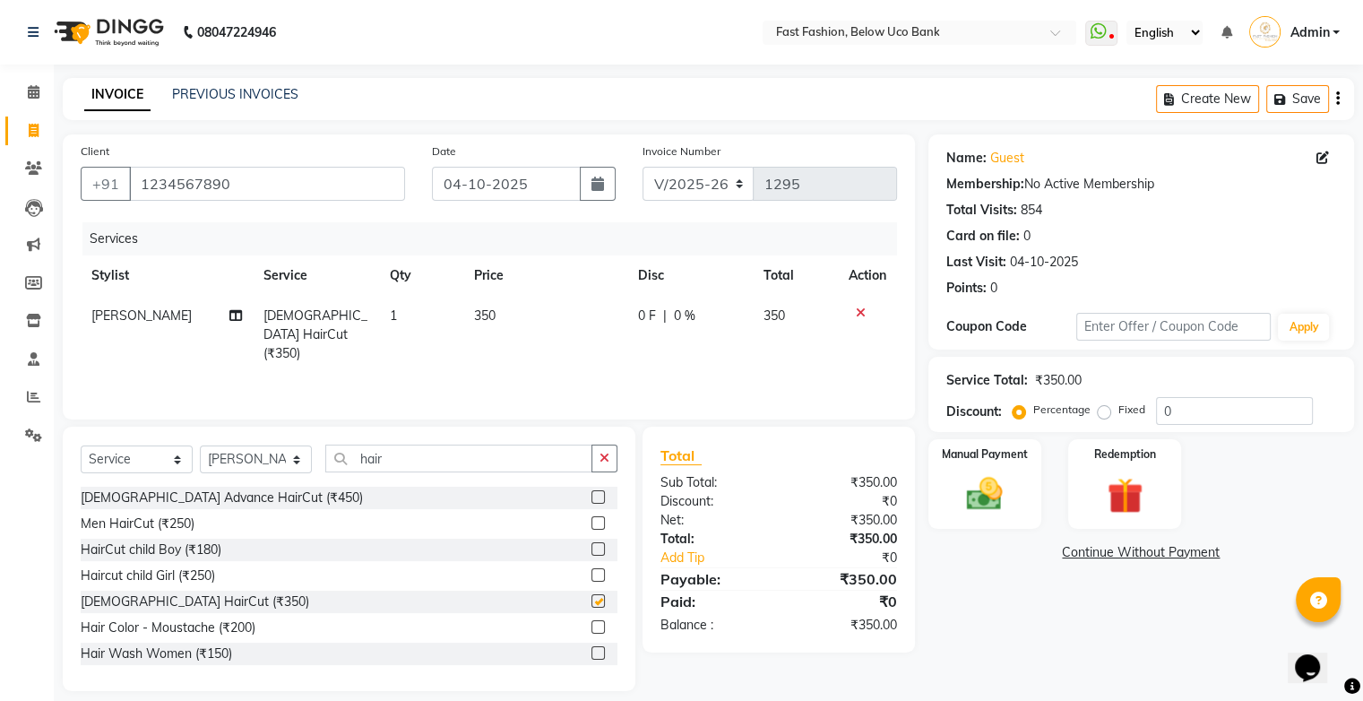
checkbox input "false"
click at [995, 464] on div "Manual Payment" at bounding box center [984, 483] width 117 height 92
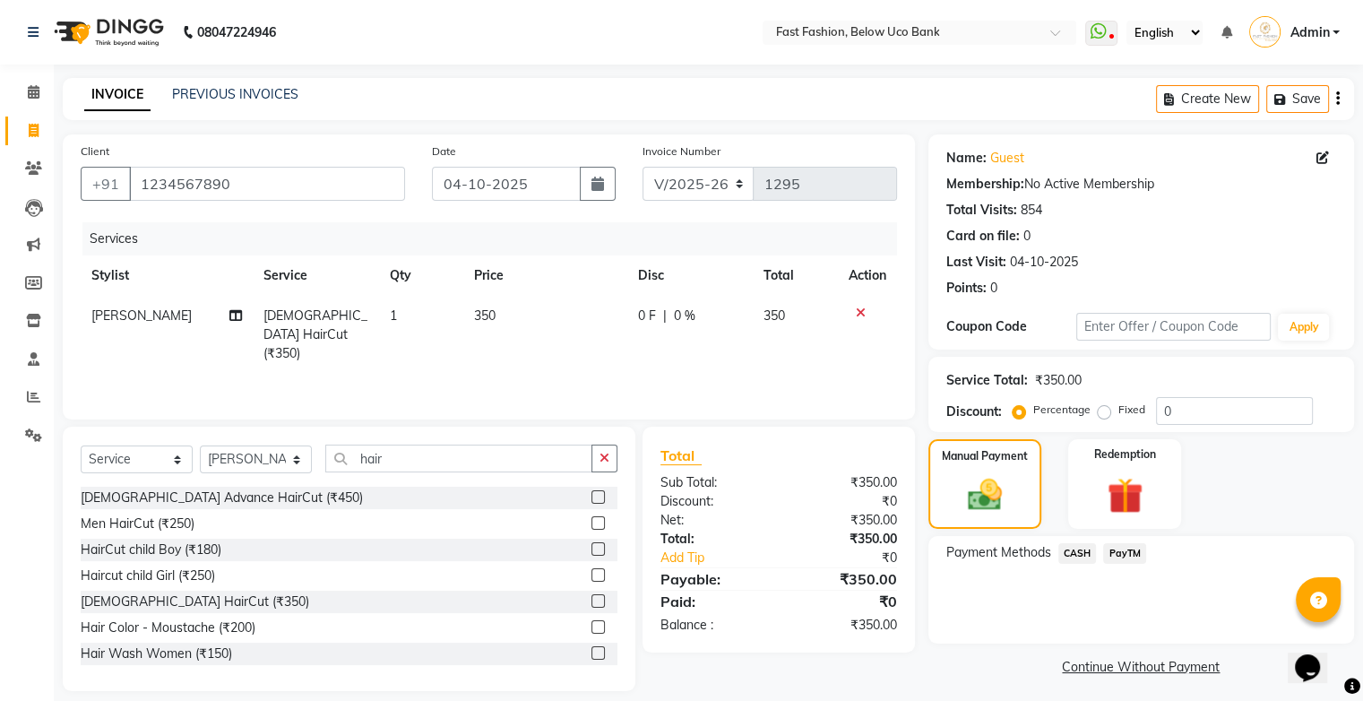
click at [1118, 414] on label "Fixed" at bounding box center [1131, 409] width 27 height 16
click at [1101, 414] on input "Fixed" at bounding box center [1107, 409] width 13 height 13
radio input "true"
click at [1207, 412] on input "0" at bounding box center [1234, 411] width 157 height 28
click at [1033, 410] on label "Percentage" at bounding box center [1061, 409] width 57 height 16
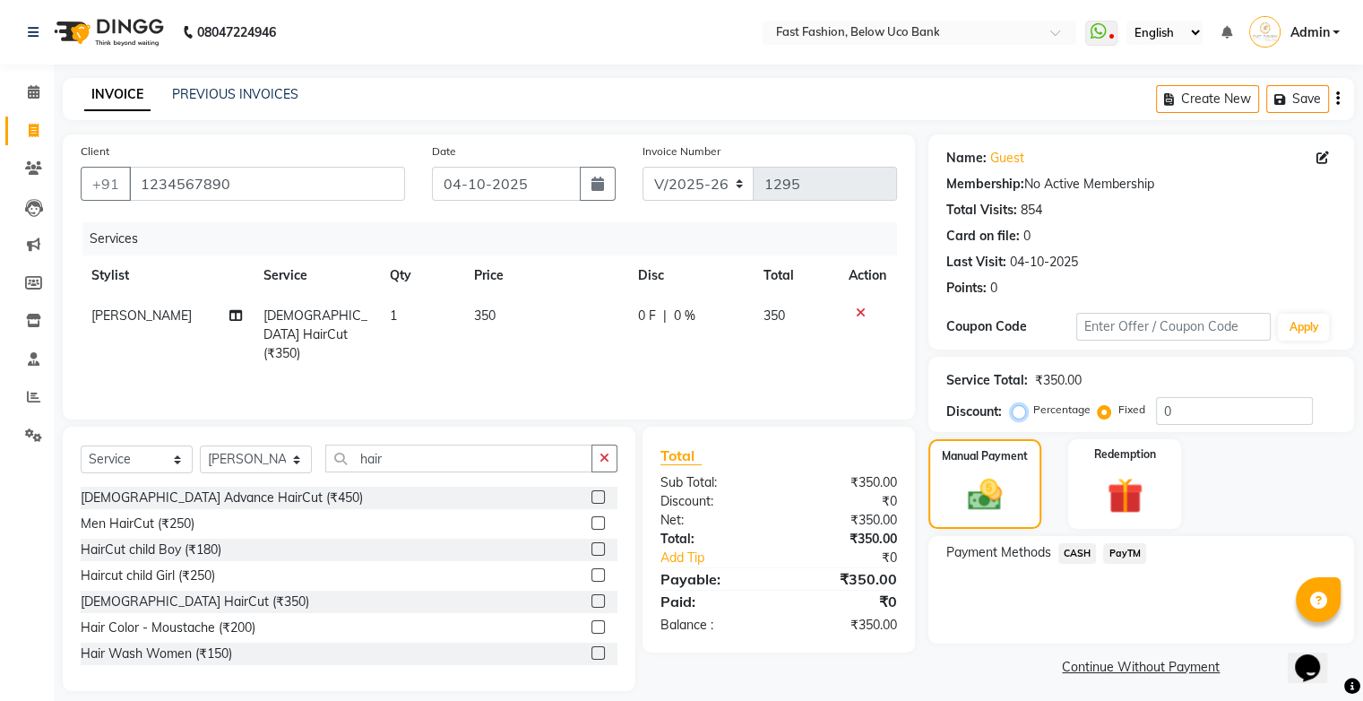
click at [1018, 410] on input "Percentage" at bounding box center [1022, 409] width 13 height 13
radio input "true"
click at [1177, 408] on input "0" at bounding box center [1234, 411] width 157 height 28
click at [1210, 415] on input "010" at bounding box center [1234, 411] width 157 height 28
type input "0"
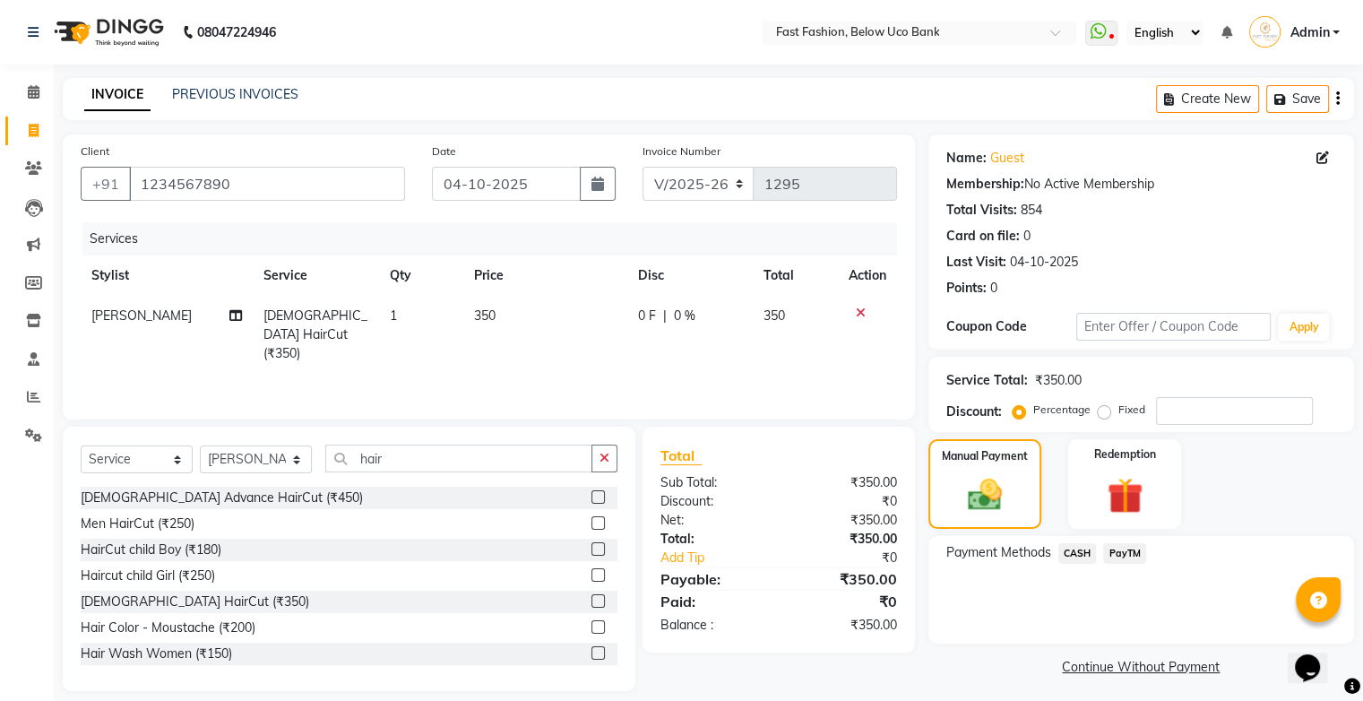
drag, startPoint x: 1125, startPoint y: 91, endPoint x: 1104, endPoint y: 410, distance: 319.7
click at [1118, 410] on label "Fixed" at bounding box center [1131, 409] width 27 height 16
click at [1104, 410] on input "Fixed" at bounding box center [1107, 409] width 13 height 13
radio input "true"
drag, startPoint x: 1176, startPoint y: 412, endPoint x: 1207, endPoint y: 401, distance: 33.2
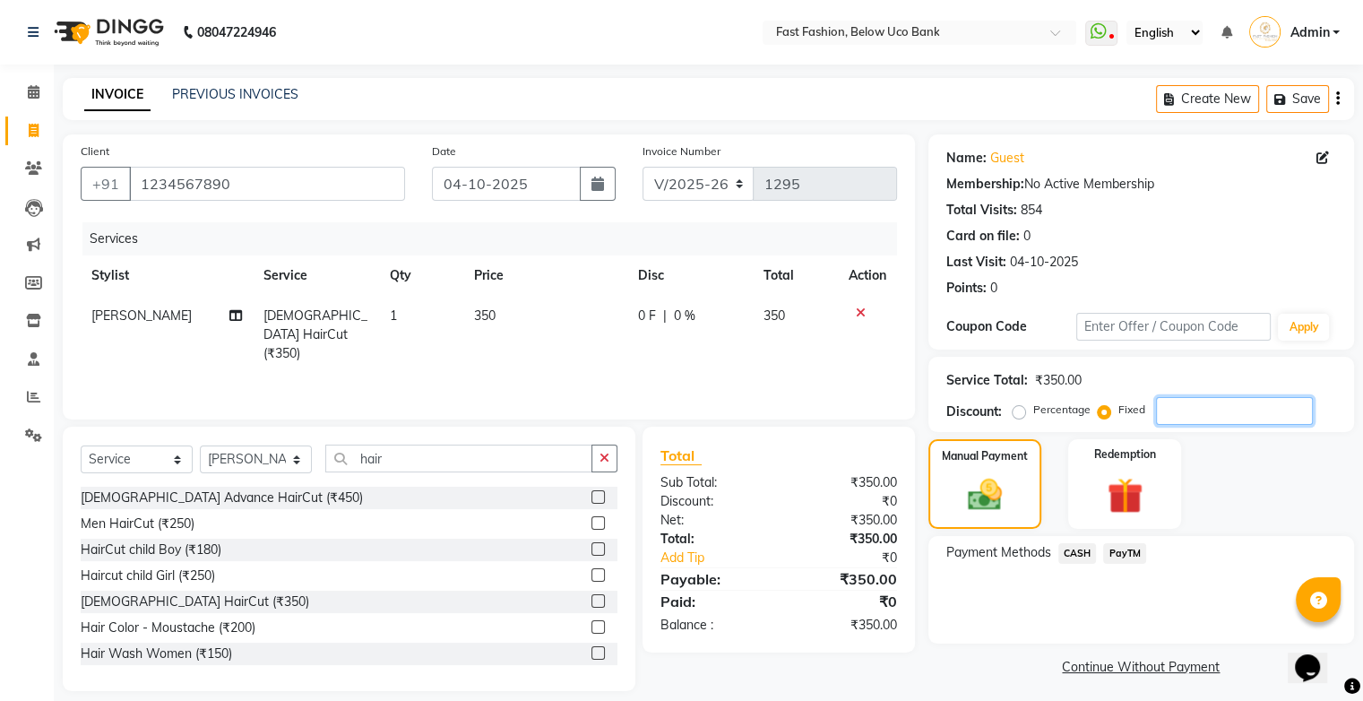
click at [1185, 410] on input "number" at bounding box center [1234, 411] width 157 height 28
type input "50"
click at [1127, 555] on span "PayTM" at bounding box center [1124, 553] width 43 height 21
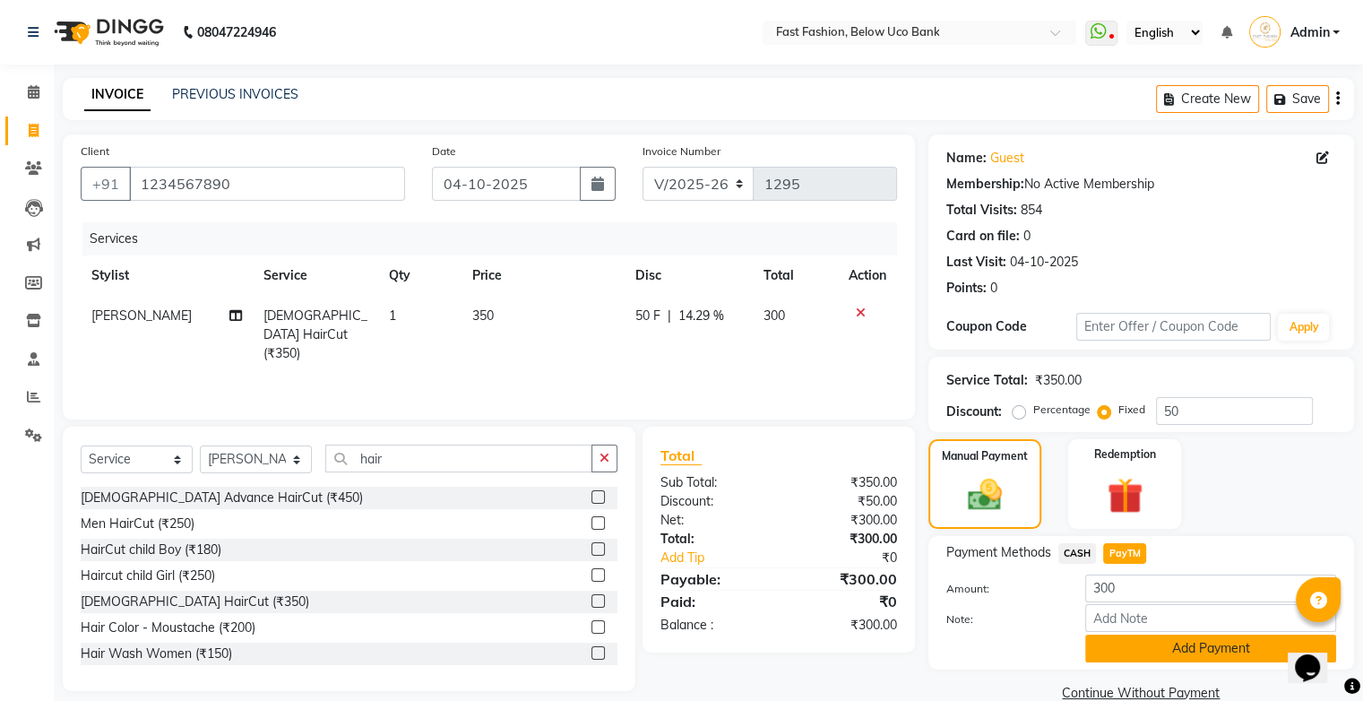
click at [1156, 653] on button "Add Payment" at bounding box center [1210, 648] width 251 height 28
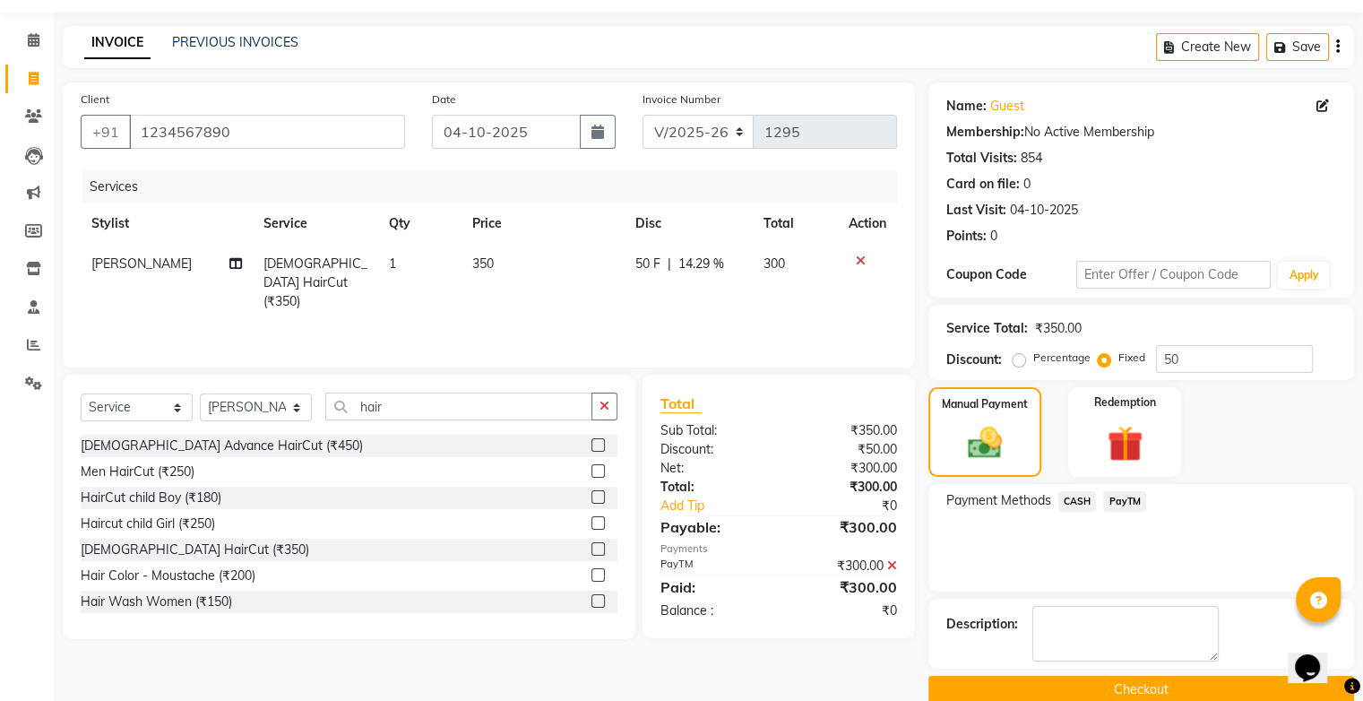
scroll to position [79, 0]
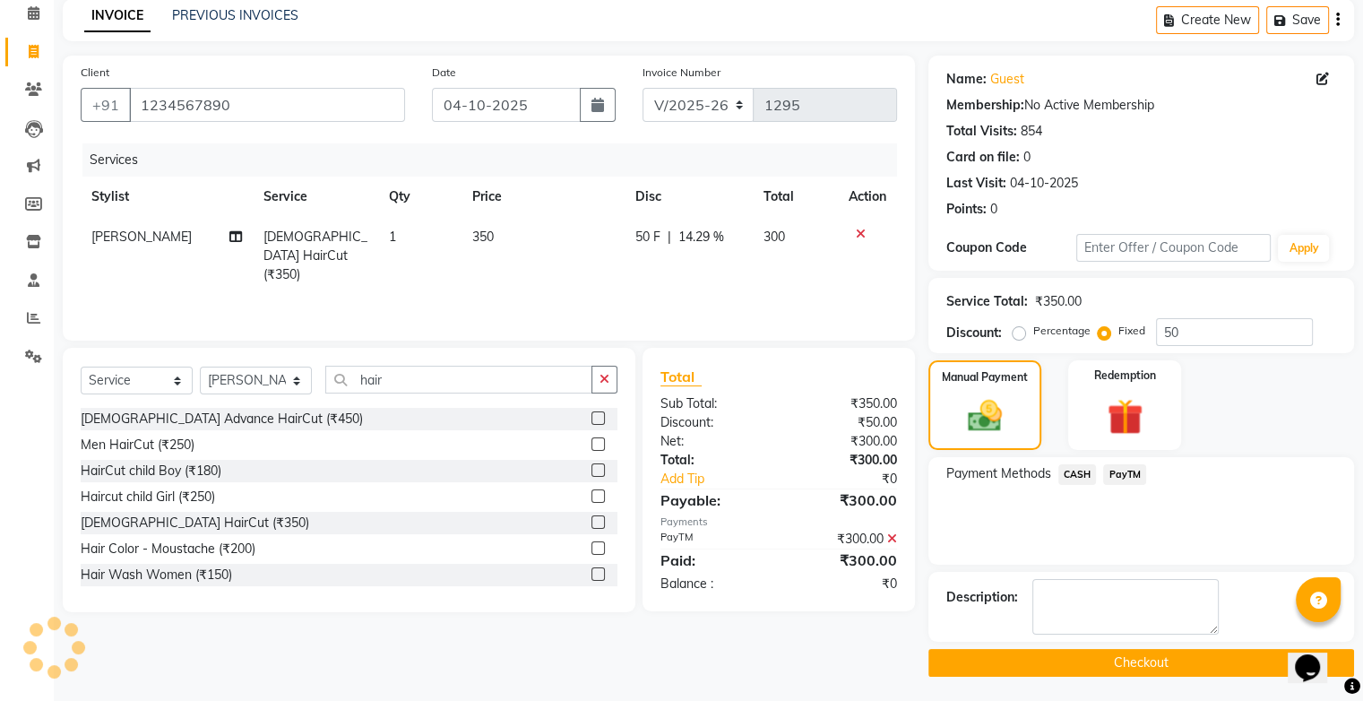
click at [1144, 660] on button "Checkout" at bounding box center [1141, 663] width 426 height 28
